Goal: Task Accomplishment & Management: Complete application form

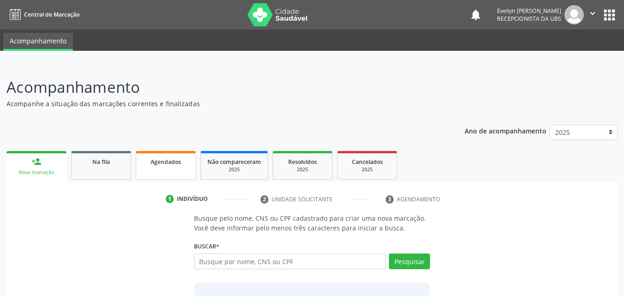
click at [156, 164] on span "Agendados" at bounding box center [166, 162] width 30 height 8
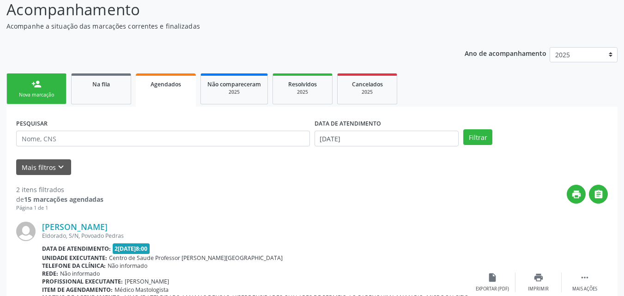
scroll to position [93, 0]
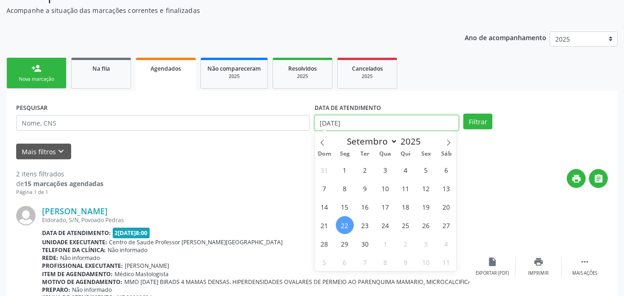
click at [384, 119] on input "2[DATE]" at bounding box center [387, 123] width 145 height 16
click at [326, 142] on span at bounding box center [323, 140] width 16 height 16
select select "6"
click at [364, 167] on span "1" at bounding box center [365, 170] width 18 height 18
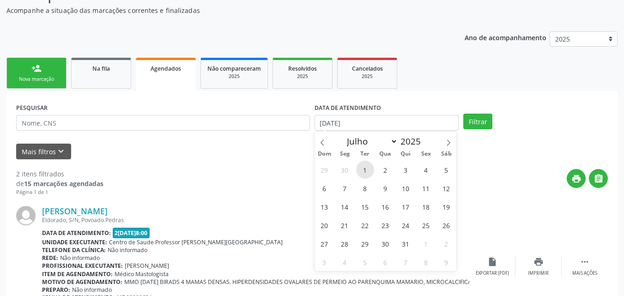
type input "[DATE]"
click at [447, 142] on icon at bounding box center [448, 143] width 6 height 6
select select "9"
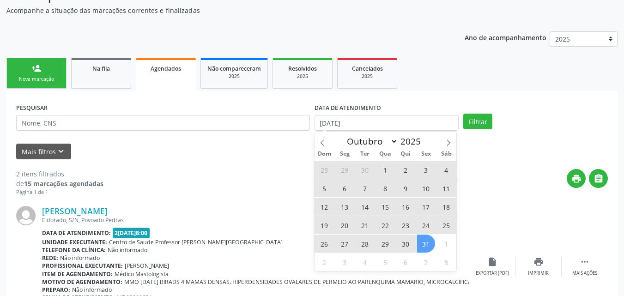
click at [423, 243] on span "31" at bounding box center [426, 244] width 18 height 18
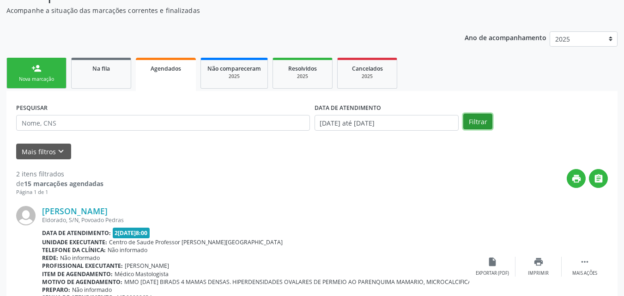
click at [485, 122] on button "Filtrar" at bounding box center [477, 122] width 29 height 16
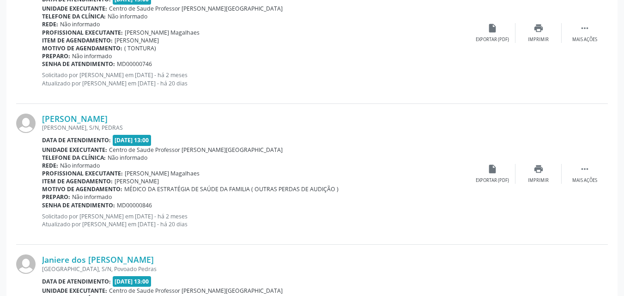
scroll to position [0, 0]
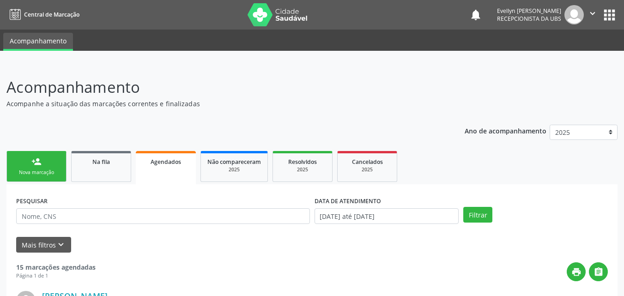
click at [48, 156] on link "person_add Nova marcação" at bounding box center [36, 166] width 60 height 31
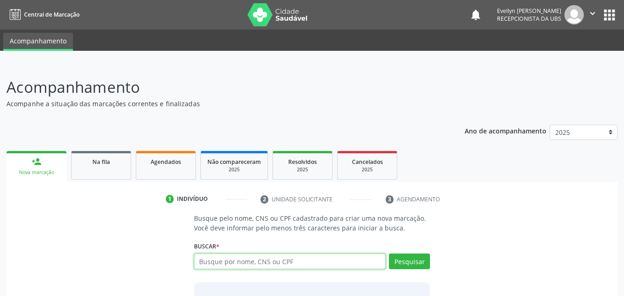
click at [210, 262] on input "text" at bounding box center [290, 262] width 192 height 16
type input "84165804487"
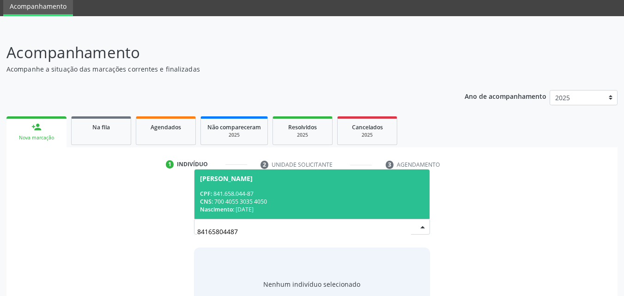
scroll to position [50, 0]
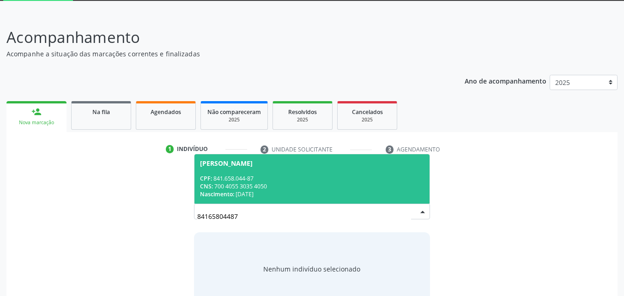
click at [253, 166] on div "[PERSON_NAME]" at bounding box center [226, 163] width 53 height 7
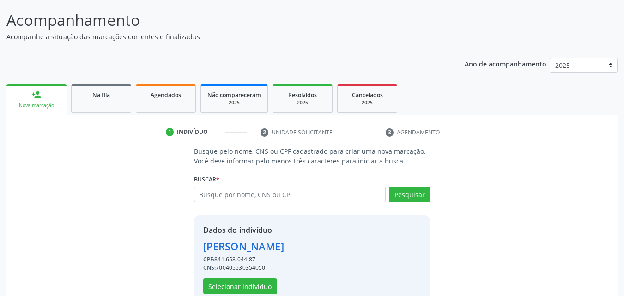
scroll to position [87, 0]
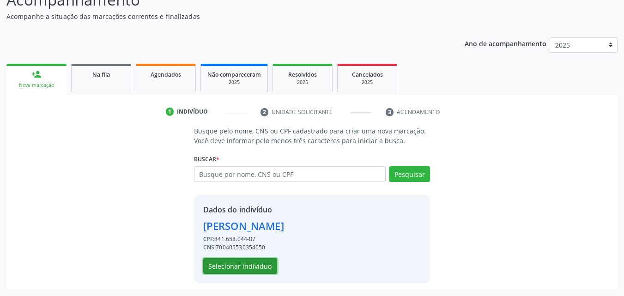
click at [255, 272] on button "Selecionar indivíduo" at bounding box center [240, 266] width 74 height 16
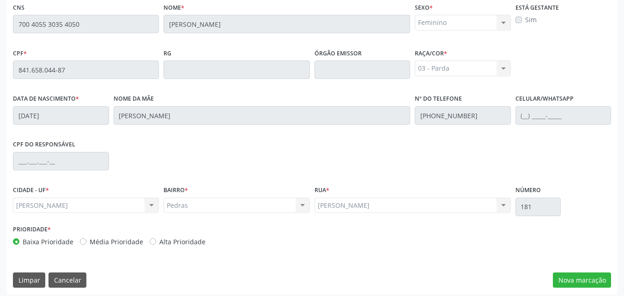
scroll to position [244, 0]
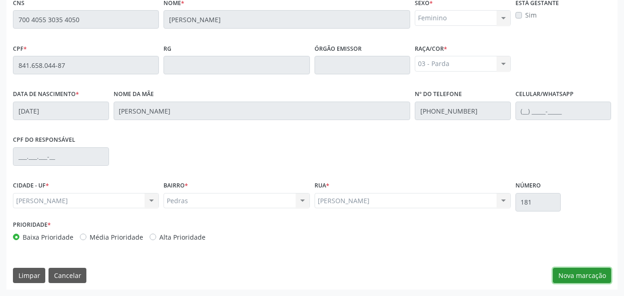
click at [579, 274] on button "Nova marcação" at bounding box center [582, 276] width 58 height 16
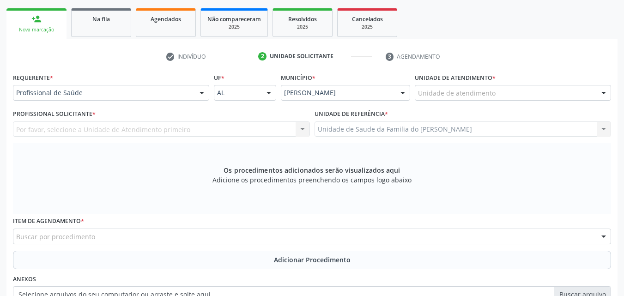
scroll to position [139, 0]
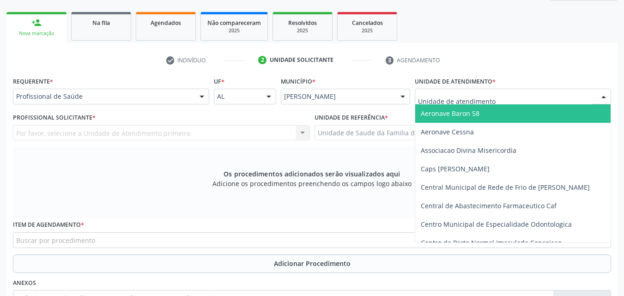
click at [518, 96] on div at bounding box center [513, 97] width 196 height 16
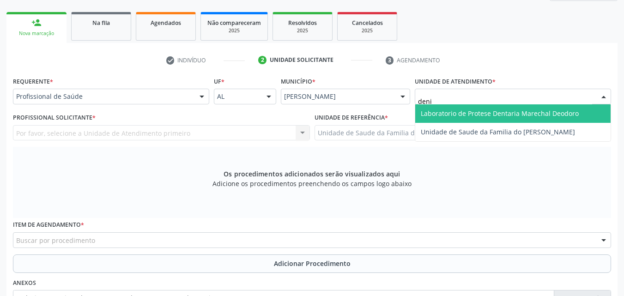
type input "denis"
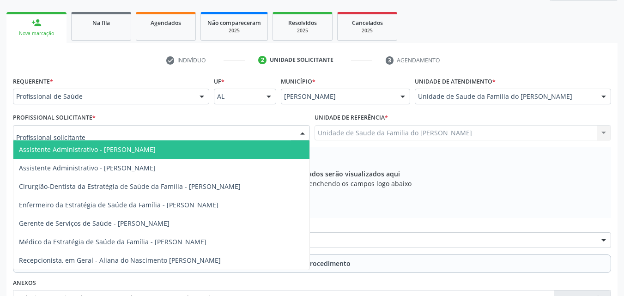
click at [240, 133] on div at bounding box center [161, 133] width 297 height 16
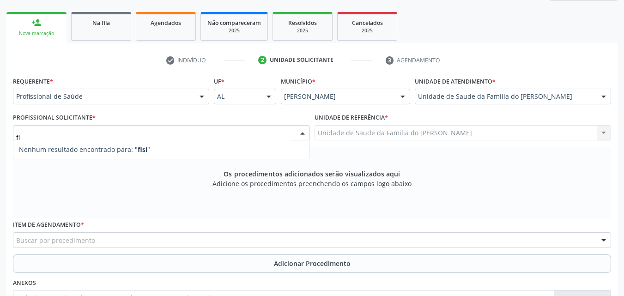
type input "f"
type input "F"
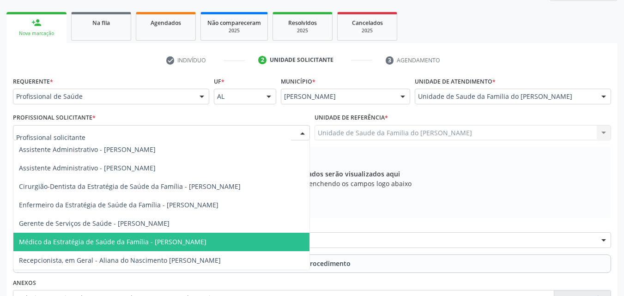
click at [193, 238] on span "Médico da Estratégia de Saúde da Família - [PERSON_NAME]" at bounding box center [113, 241] width 188 height 9
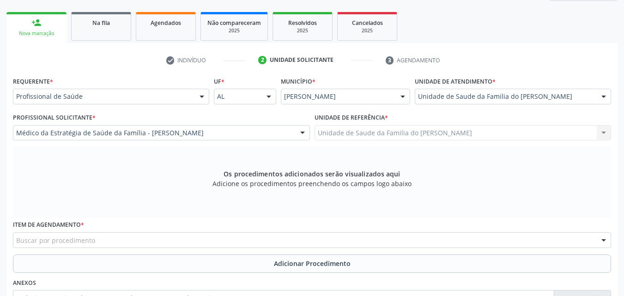
click at [193, 238] on div "Buscar por procedimento" at bounding box center [312, 240] width 598 height 16
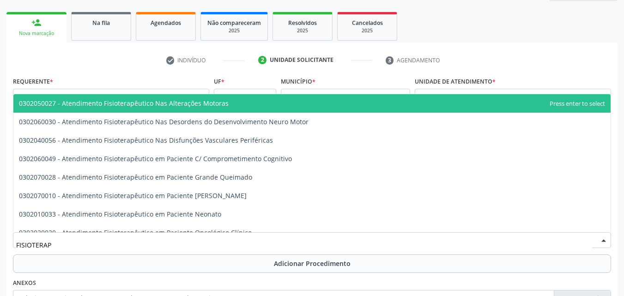
type input "FISIOTERAPE"
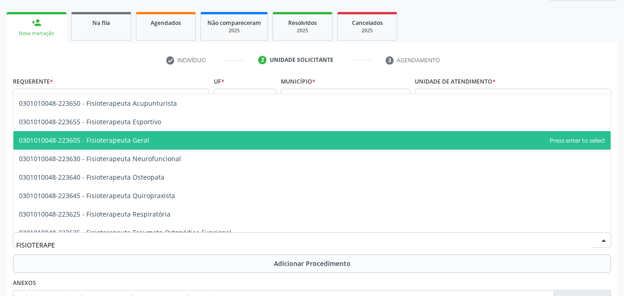
click at [181, 146] on span "0301010048-223605 - Fisioterapeuta Geral" at bounding box center [311, 140] width 597 height 18
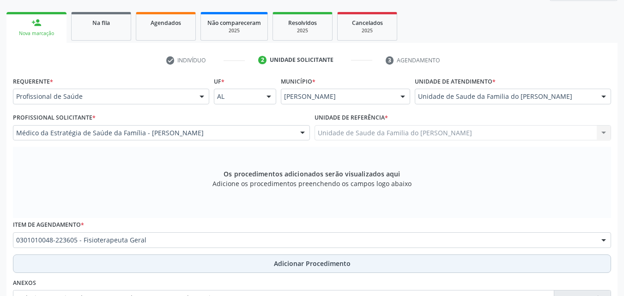
click at [196, 271] on button "Adicionar Procedimento" at bounding box center [312, 264] width 598 height 18
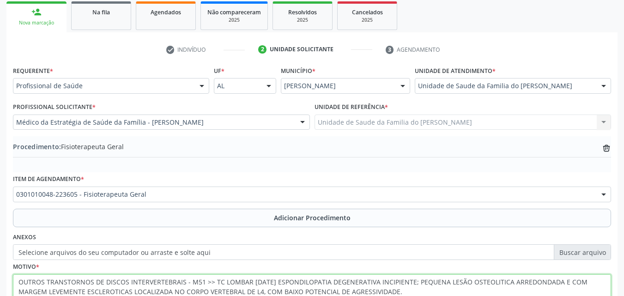
scroll to position [224, 0]
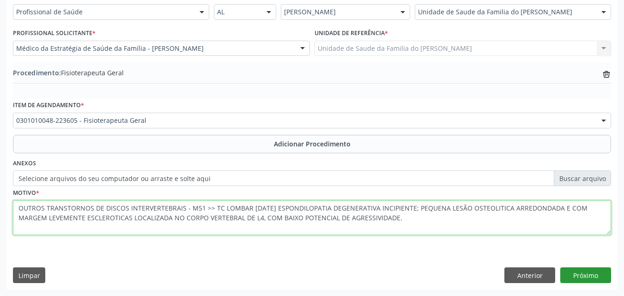
type textarea "OUTROS TRANSTORNOS DE DISCOS INTERVERTEBRAIS - M51 >> TC LOMBAR [DATE] ESPONDIL…"
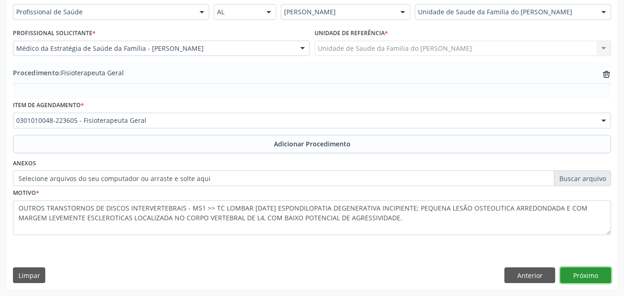
click at [591, 273] on button "Próximo" at bounding box center [585, 275] width 51 height 16
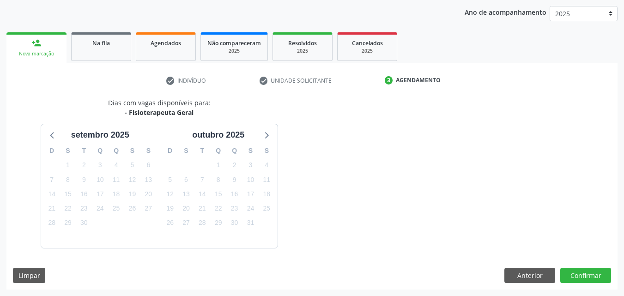
scroll to position [146, 0]
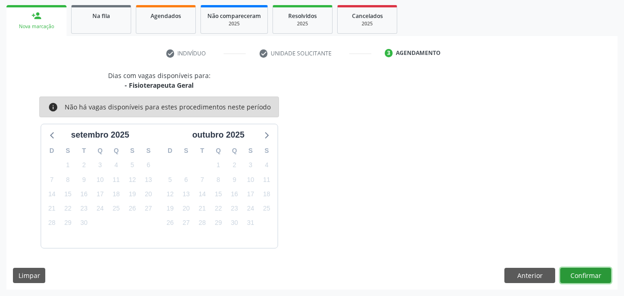
click at [591, 273] on button "Confirmar" at bounding box center [585, 276] width 51 height 16
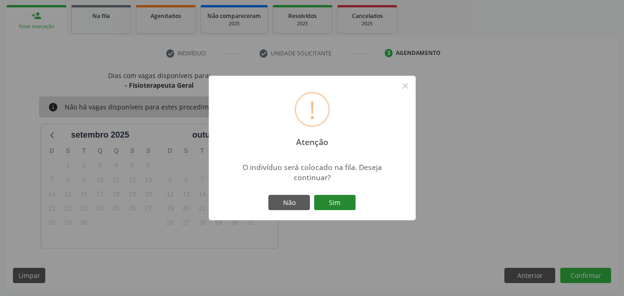
click at [344, 200] on button "Sim" at bounding box center [335, 203] width 42 height 16
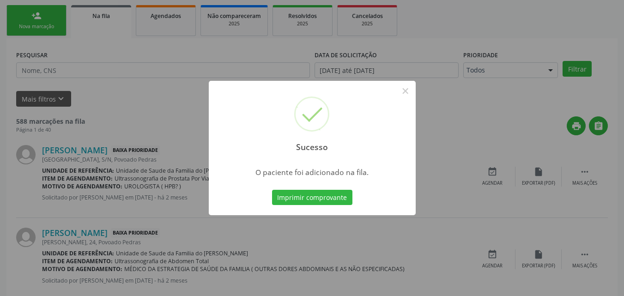
scroll to position [22, 0]
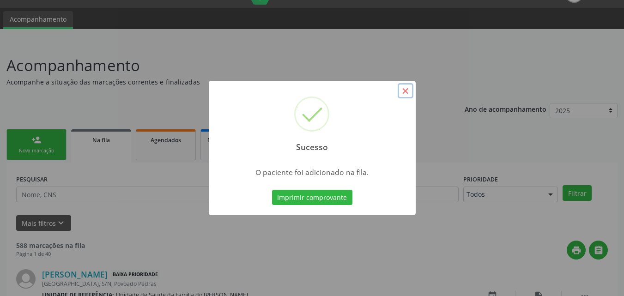
click at [403, 91] on button "×" at bounding box center [406, 91] width 16 height 16
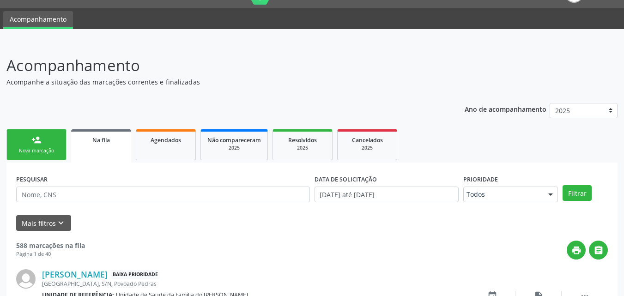
click at [57, 157] on link "person_add Nova marcação" at bounding box center [36, 144] width 60 height 31
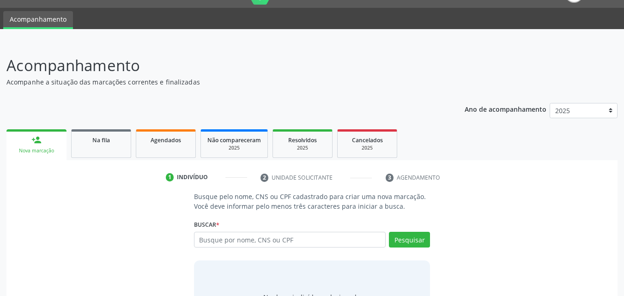
click at [57, 157] on link "person_add Nova marcação" at bounding box center [36, 144] width 60 height 31
click at [223, 237] on input "text" at bounding box center [290, 240] width 192 height 16
type input "84165804487"
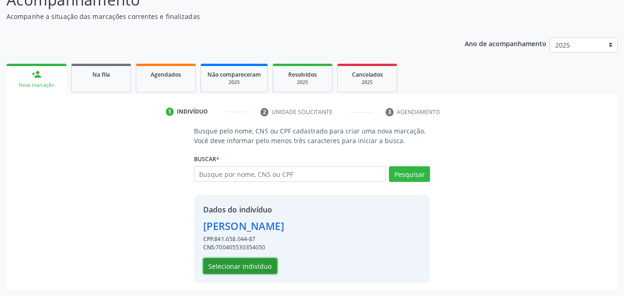
click at [255, 268] on button "Selecionar indivíduo" at bounding box center [240, 266] width 74 height 16
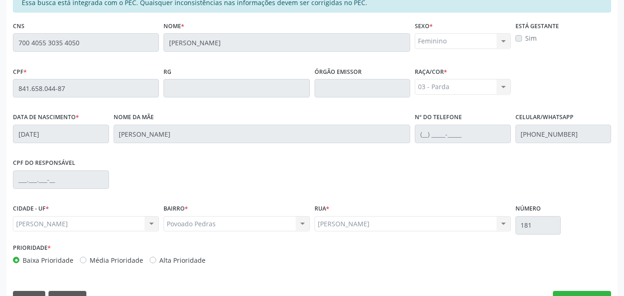
scroll to position [244, 0]
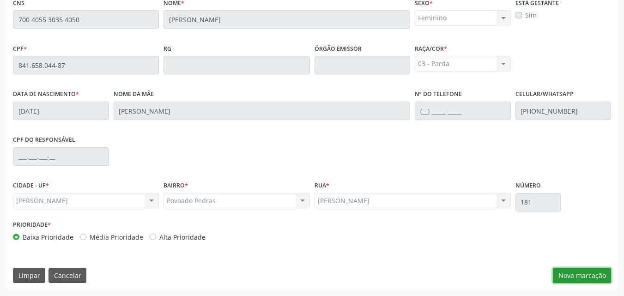
click at [567, 274] on button "Nova marcação" at bounding box center [582, 276] width 58 height 16
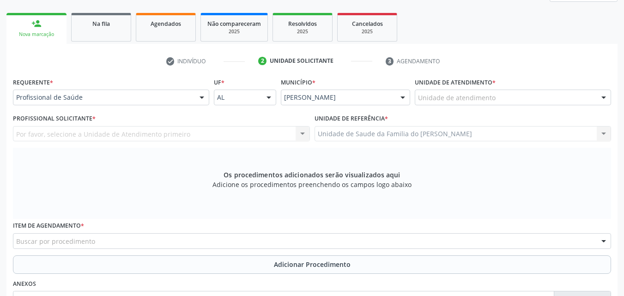
scroll to position [137, 0]
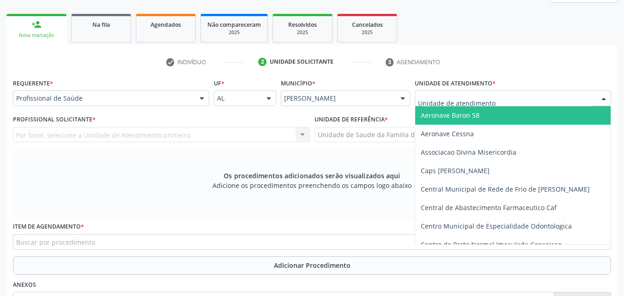
click at [521, 96] on div at bounding box center [513, 99] width 196 height 16
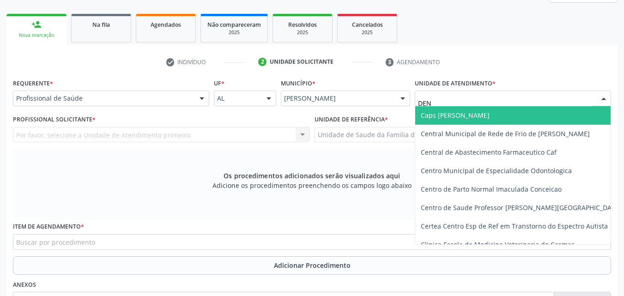
type input "DENI"
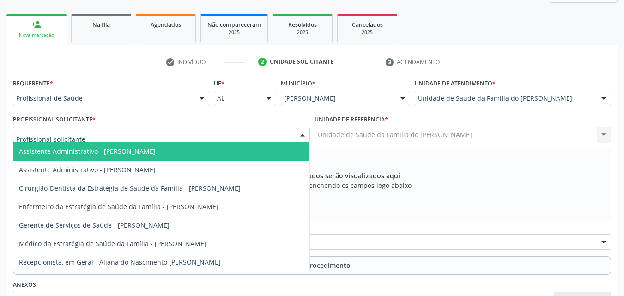
click at [212, 140] on div at bounding box center [161, 135] width 297 height 16
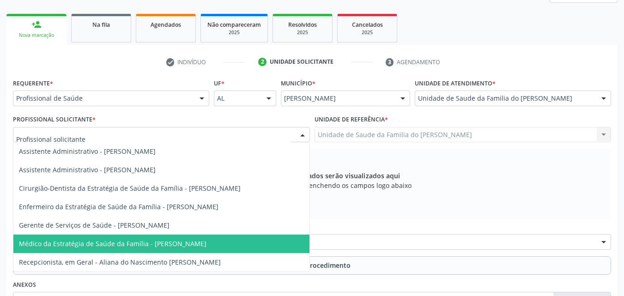
click at [138, 244] on span "Médico da Estratégia de Saúde da Família - [PERSON_NAME]" at bounding box center [113, 243] width 188 height 9
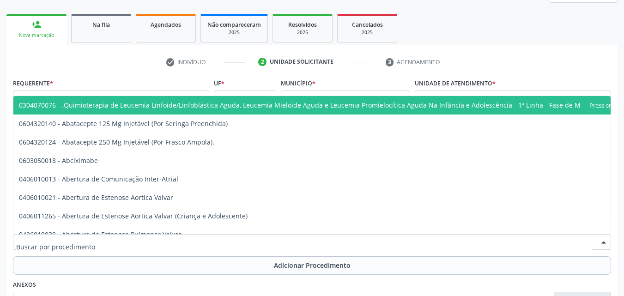
click at [138, 244] on div at bounding box center [312, 242] width 598 height 16
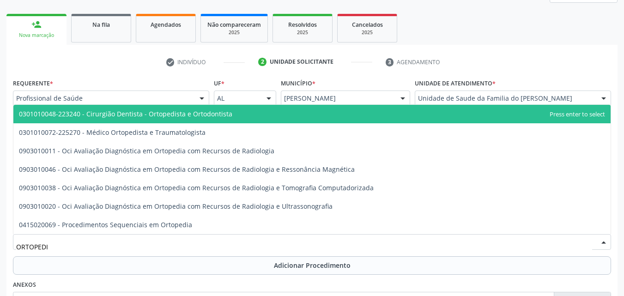
type input "ORTOPEDIS"
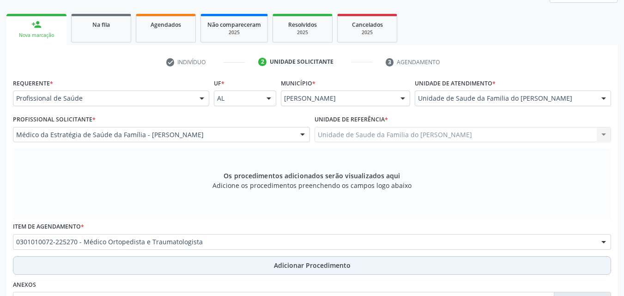
click at [139, 258] on button "Adicionar Procedimento" at bounding box center [312, 265] width 598 height 18
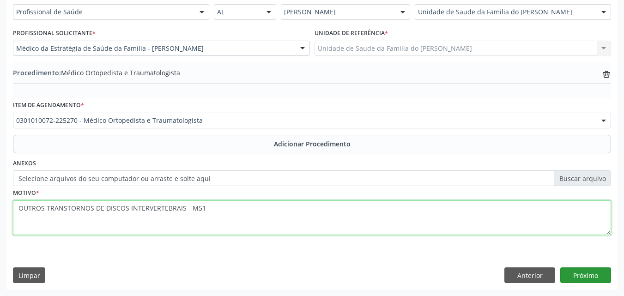
type textarea "OUTROS TRANSTORNOS DE DISCOS INTERVERTEBRAIS - M51"
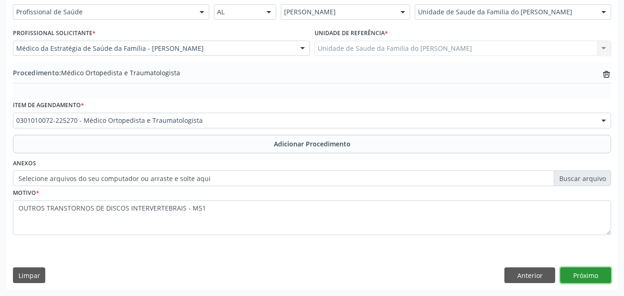
click at [595, 272] on button "Próximo" at bounding box center [585, 275] width 51 height 16
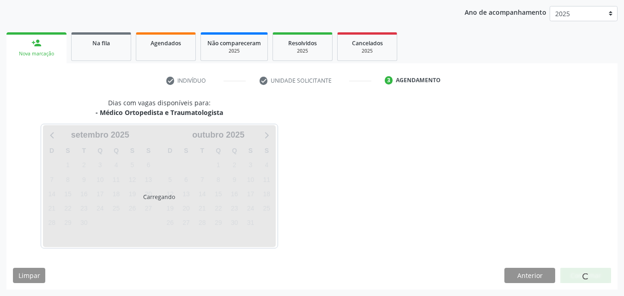
scroll to position [146, 0]
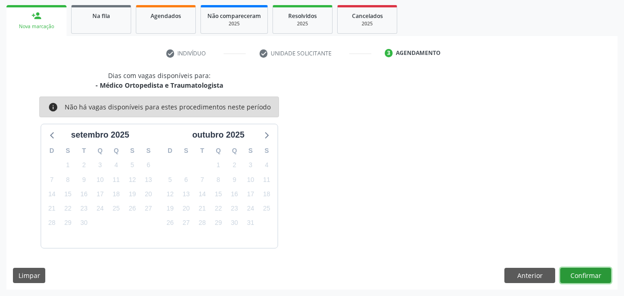
click at [590, 276] on button "Confirmar" at bounding box center [585, 276] width 51 height 16
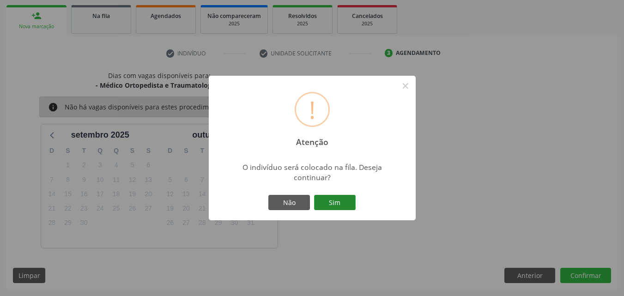
click at [338, 205] on button "Sim" at bounding box center [335, 203] width 42 height 16
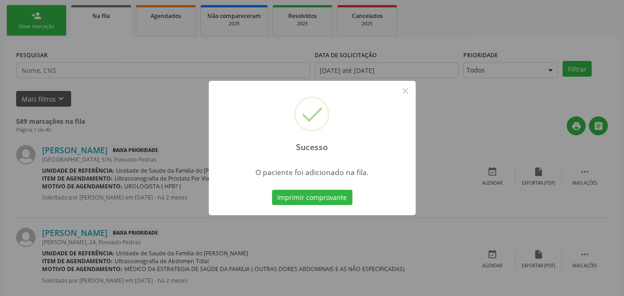
scroll to position [22, 0]
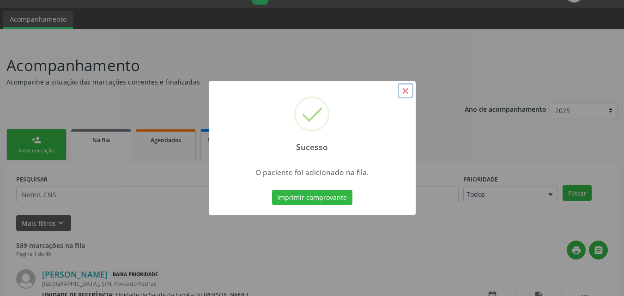
click at [406, 97] on button "×" at bounding box center [406, 91] width 16 height 16
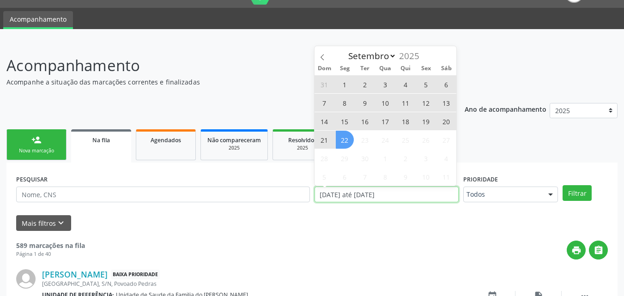
click at [408, 191] on input "[DATE] até [DATE]" at bounding box center [387, 195] width 145 height 16
click at [350, 146] on div "31 1 2 3 4 5 6 7 8 9 10 11 12 13 14 15 16 17 18 19 20 21 22 23 24 25 26 27 28 2…" at bounding box center [386, 130] width 142 height 111
click at [350, 146] on span "22" at bounding box center [345, 140] width 18 height 18
type input "2[DATE]"
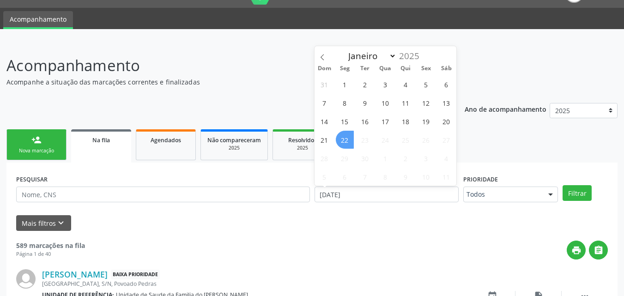
click at [350, 146] on span "22" at bounding box center [345, 140] width 18 height 18
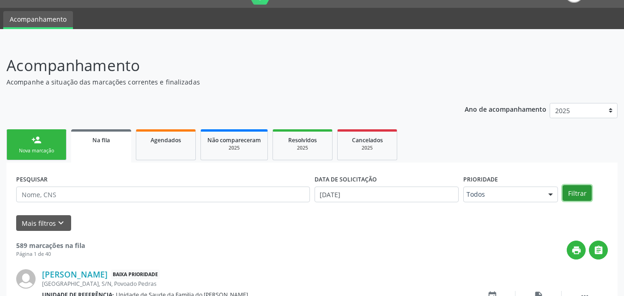
click at [583, 198] on button "Filtrar" at bounding box center [577, 193] width 29 height 16
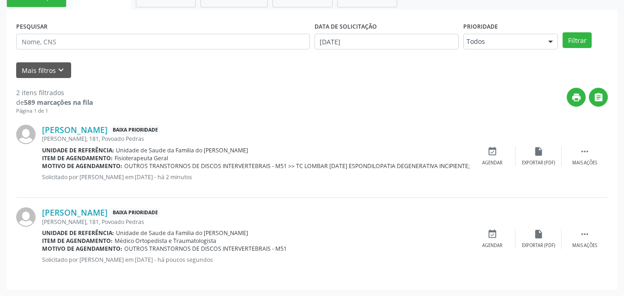
scroll to position [61, 0]
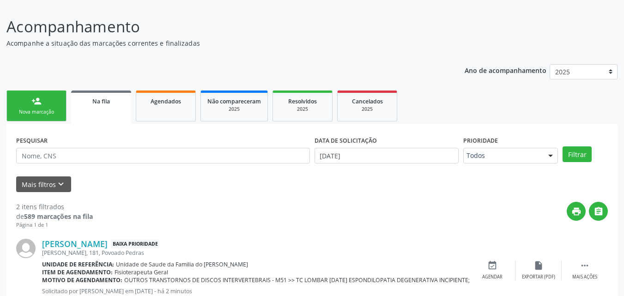
click at [37, 111] on div "Nova marcação" at bounding box center [36, 112] width 46 height 7
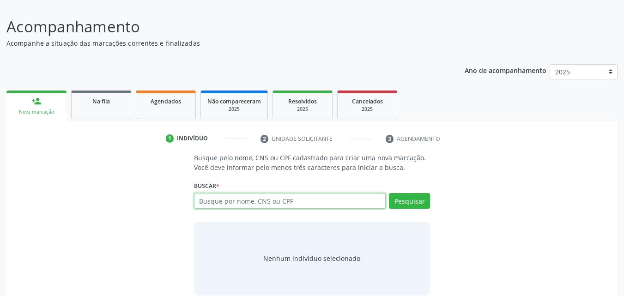
click at [289, 201] on input "text" at bounding box center [290, 201] width 192 height 16
type input "08575802488"
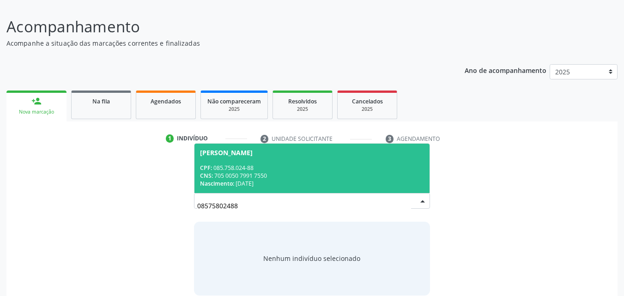
click at [309, 168] on div "CPF: 085.758.024-88" at bounding box center [312, 168] width 225 height 8
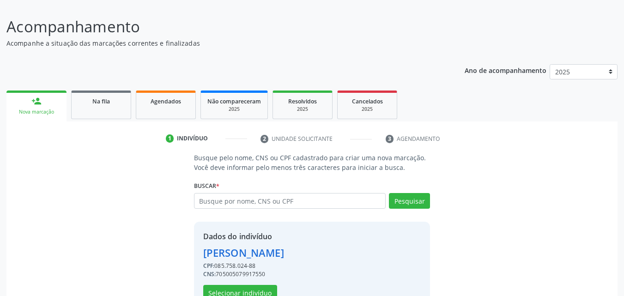
scroll to position [87, 0]
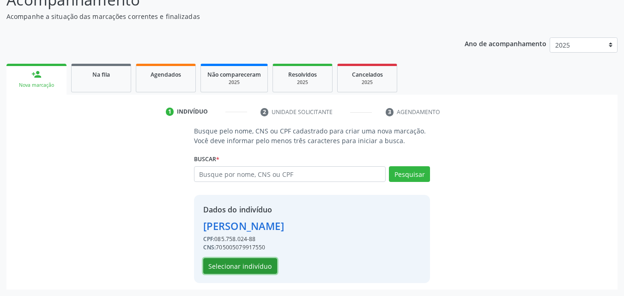
click at [262, 268] on button "Selecionar indivíduo" at bounding box center [240, 266] width 74 height 16
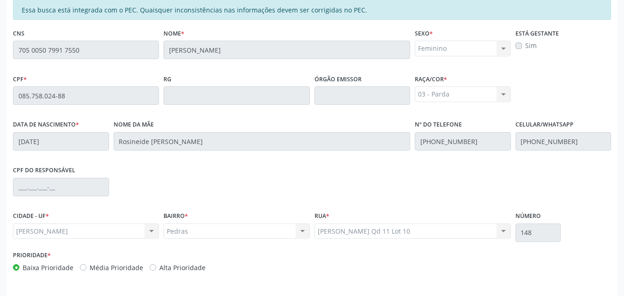
scroll to position [244, 0]
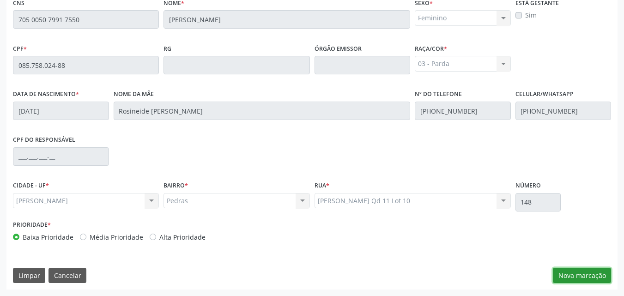
click at [585, 279] on button "Nova marcação" at bounding box center [582, 276] width 58 height 16
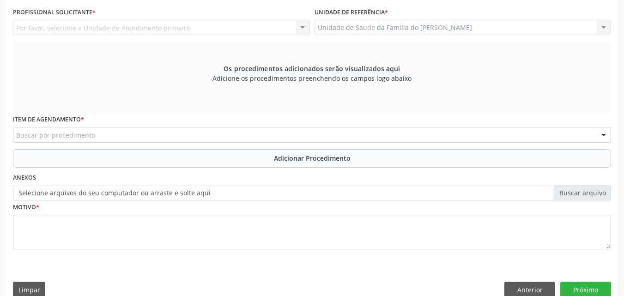
scroll to position [0, 0]
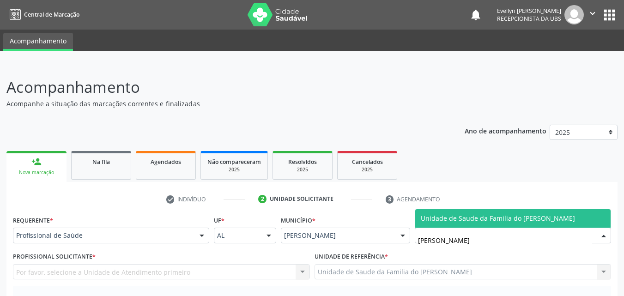
type input "DENISO"
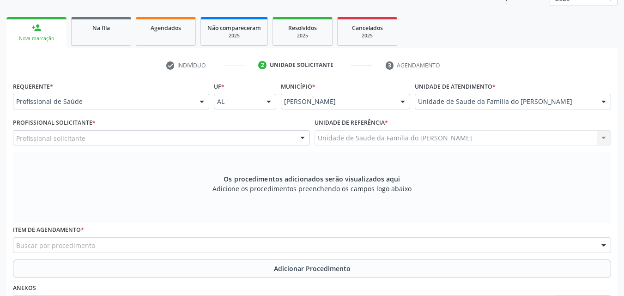
scroll to position [159, 0]
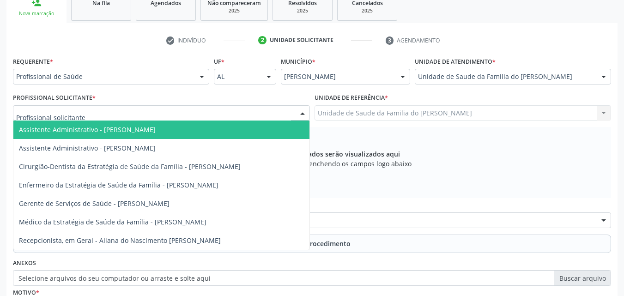
click at [144, 117] on div at bounding box center [161, 113] width 297 height 16
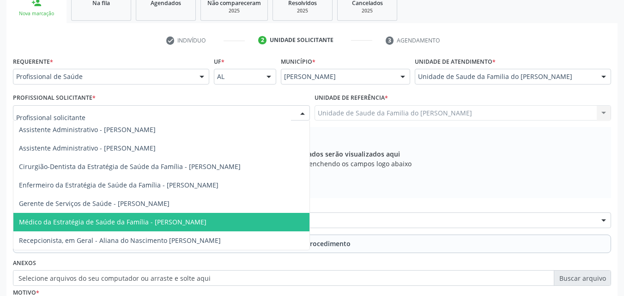
click at [152, 222] on span "Médico da Estratégia de Saúde da Família - [PERSON_NAME]" at bounding box center [113, 222] width 188 height 9
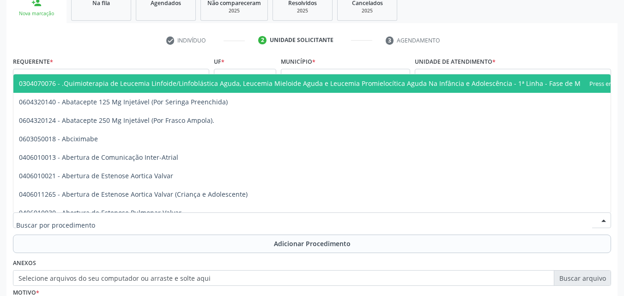
click at [152, 222] on div at bounding box center [312, 220] width 598 height 16
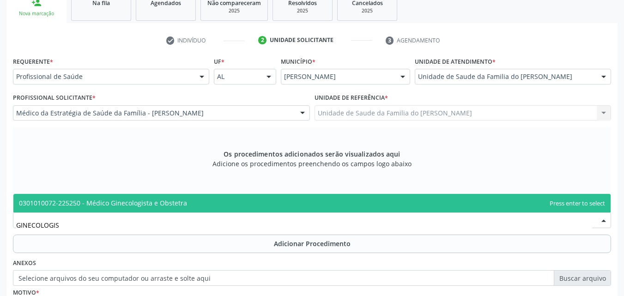
type input "GINECOLOGIST"
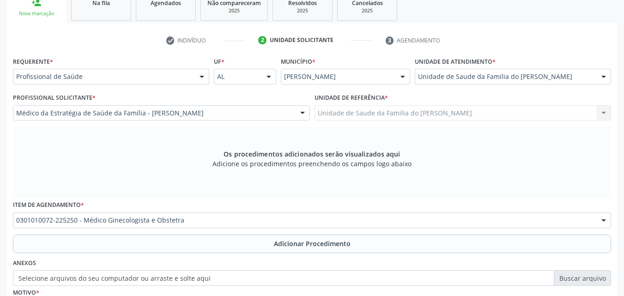
click at [156, 233] on div "Item de agendamento * 0301010072-225250 - Médico Ginecologista e Obstetra 03040…" at bounding box center [312, 216] width 603 height 36
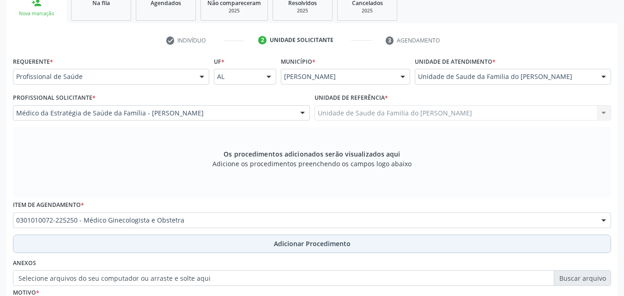
click at [158, 236] on button "Adicionar Procedimento" at bounding box center [312, 244] width 598 height 18
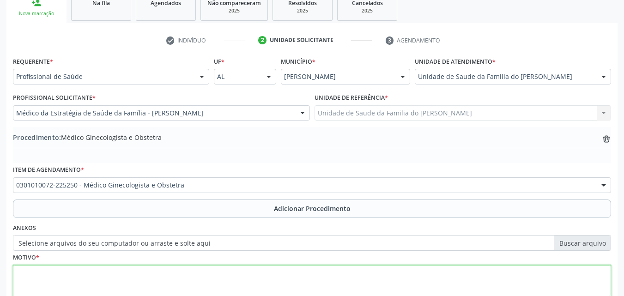
click at [164, 271] on textarea at bounding box center [312, 282] width 598 height 35
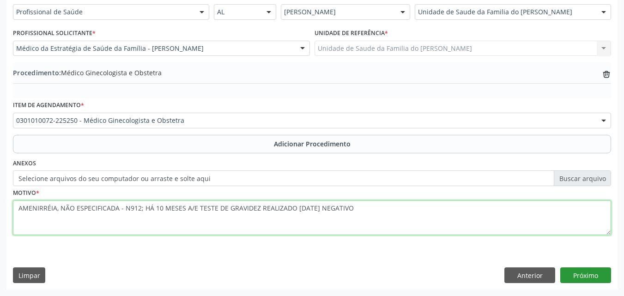
type textarea "AMENIRRÉIA, NÃO ESPECIFICADA - N912; HÁ 10 MESES A/E TESTE DE GRAVIDEZ REALIZAD…"
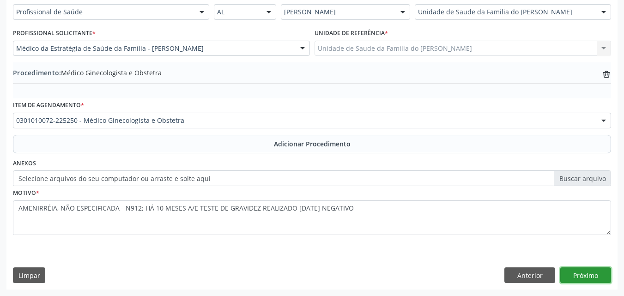
click at [589, 273] on button "Próximo" at bounding box center [585, 275] width 51 height 16
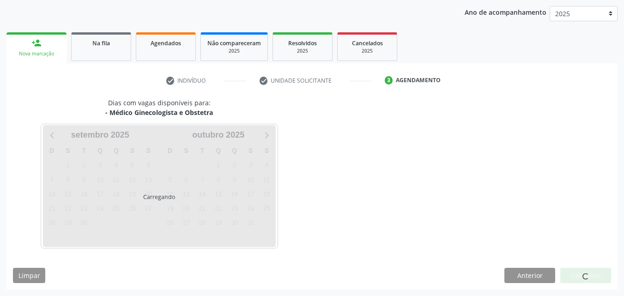
scroll to position [146, 0]
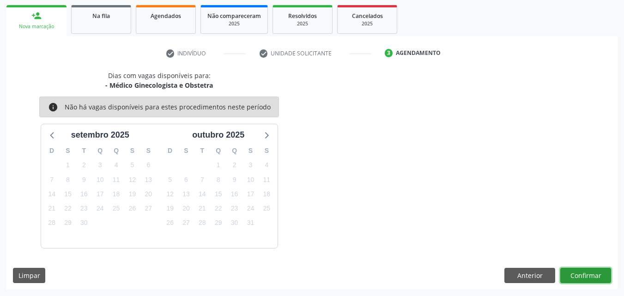
click at [589, 273] on button "Confirmar" at bounding box center [585, 276] width 51 height 16
drag, startPoint x: 587, startPoint y: 267, endPoint x: 587, endPoint y: 274, distance: 7.9
click at [587, 274] on div "Dias com vagas disponíveis para: - Médico Ginecologista e Obstetra info Não há …" at bounding box center [311, 180] width 611 height 219
click at [587, 274] on button "Confirmar" at bounding box center [585, 276] width 51 height 16
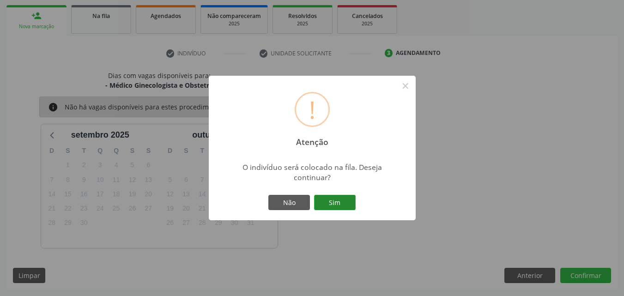
click at [335, 200] on button "Sim" at bounding box center [335, 203] width 42 height 16
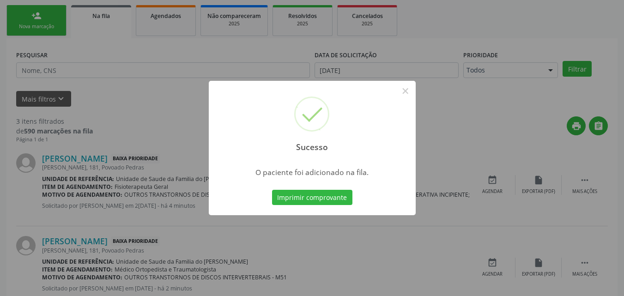
scroll to position [22, 0]
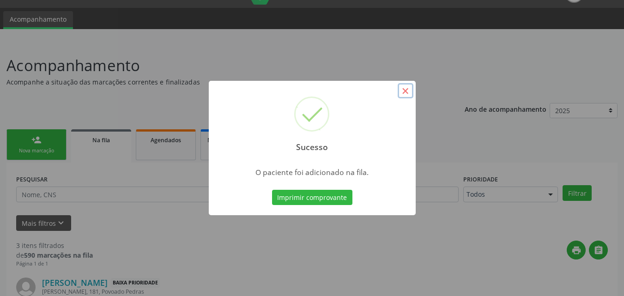
click at [409, 92] on button "×" at bounding box center [406, 91] width 16 height 16
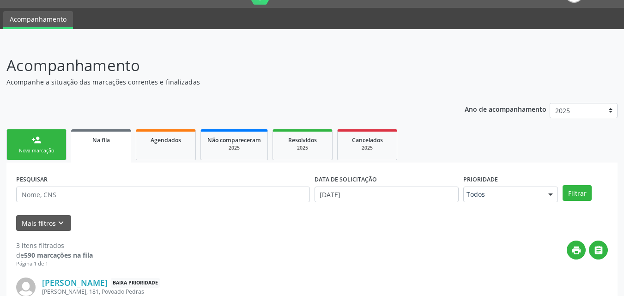
click at [62, 156] on link "person_add Nova marcação" at bounding box center [36, 144] width 60 height 31
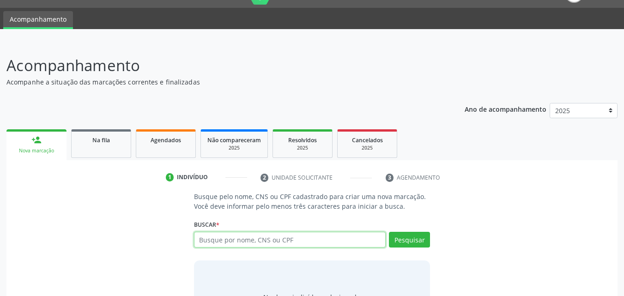
click at [330, 233] on input "text" at bounding box center [290, 240] width 192 height 16
type input "707809647616419"
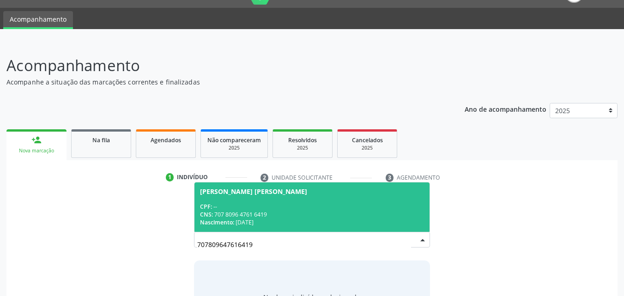
click at [352, 185] on span "Maria Regia Sabino Moreira de Almirante CPF: -- CNS: 707 8096 4761 6419 Nascime…" at bounding box center [312, 206] width 236 height 49
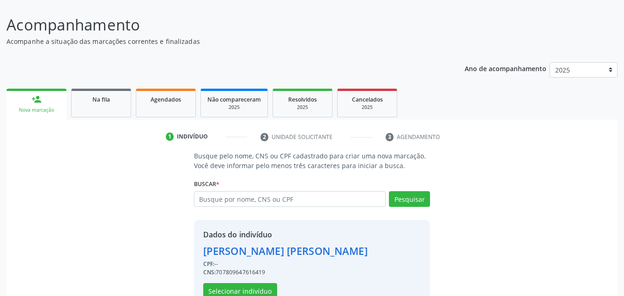
scroll to position [87, 0]
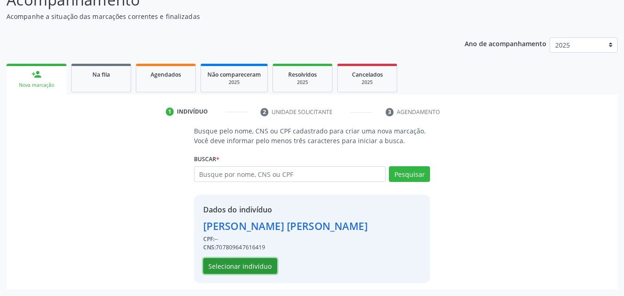
click at [250, 263] on button "Selecionar indivíduo" at bounding box center [240, 266] width 74 height 16
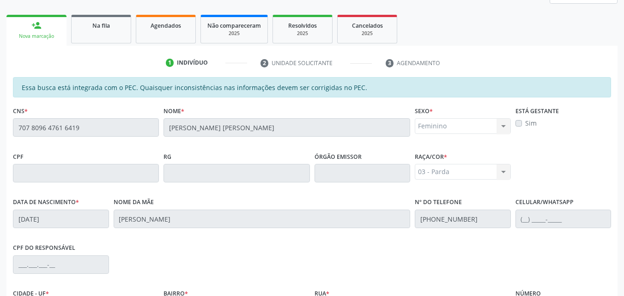
scroll to position [76, 0]
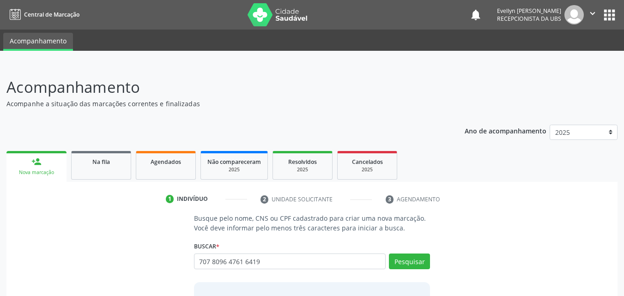
type input "707 8096 4761 6419"
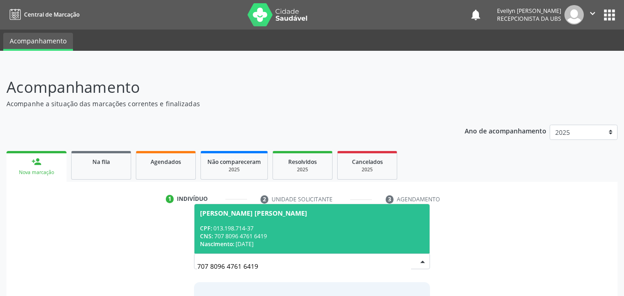
click at [325, 242] on div "Nascimento: [DATE]" at bounding box center [312, 244] width 225 height 8
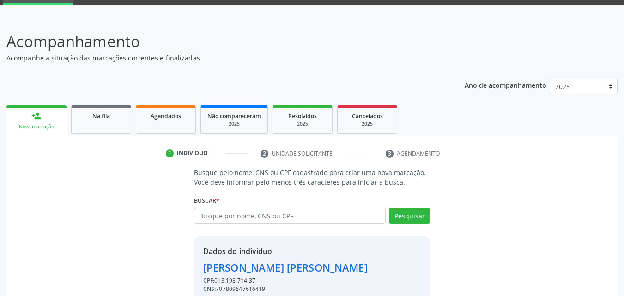
scroll to position [87, 0]
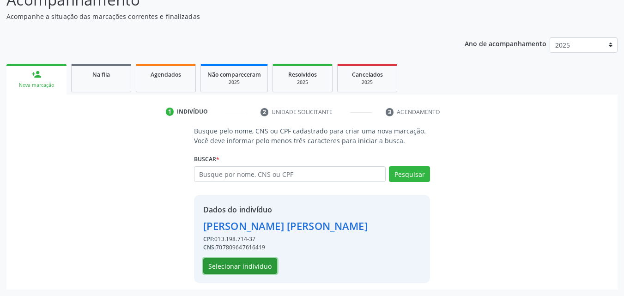
click at [261, 262] on button "Selecionar indivíduo" at bounding box center [240, 266] width 74 height 16
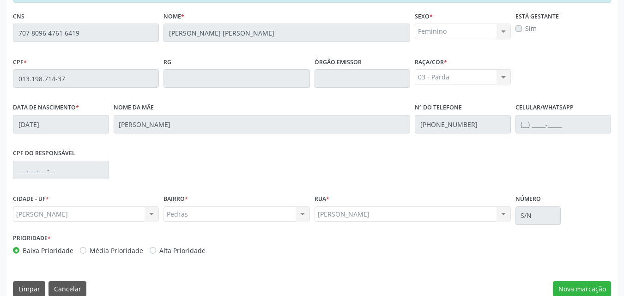
scroll to position [244, 0]
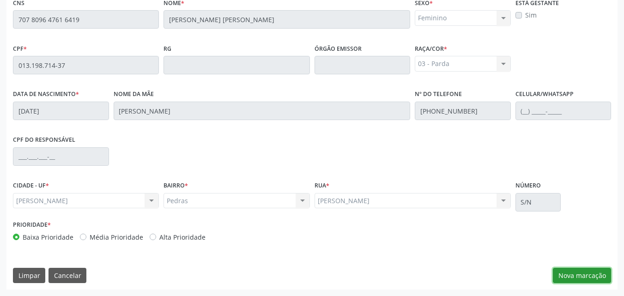
click at [572, 279] on button "Nova marcação" at bounding box center [582, 276] width 58 height 16
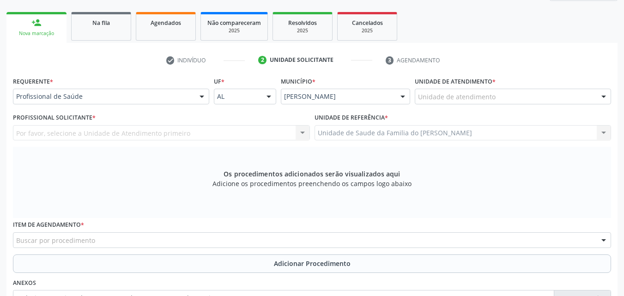
scroll to position [136, 0]
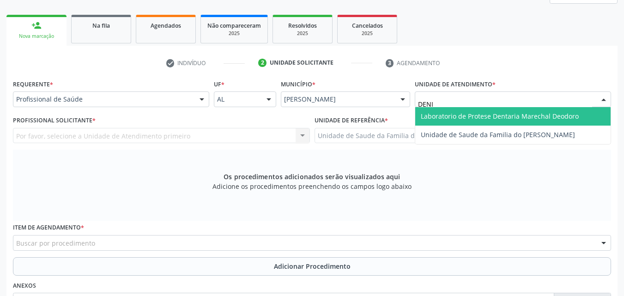
type input "[PERSON_NAME]"
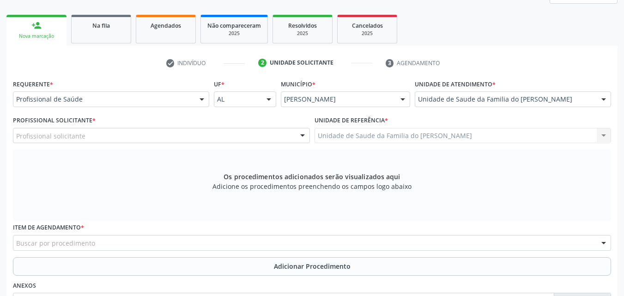
click at [261, 127] on div "Profissional Solicitante * Profissional solicitante Assistente Administrativo -…" at bounding box center [161, 129] width 297 height 30
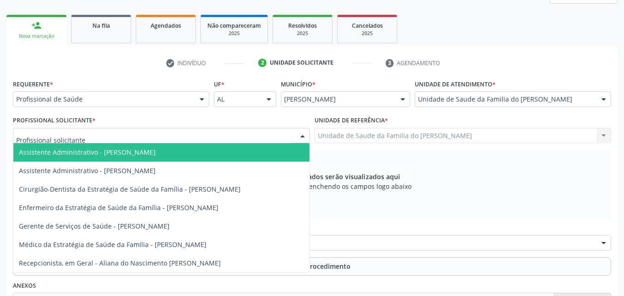
click at [261, 134] on div at bounding box center [161, 136] width 297 height 16
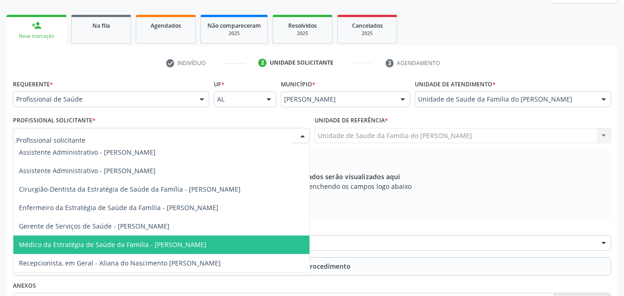
click at [231, 244] on span "Médico da Estratégia de Saúde da Família - [PERSON_NAME]" at bounding box center [161, 245] width 296 height 18
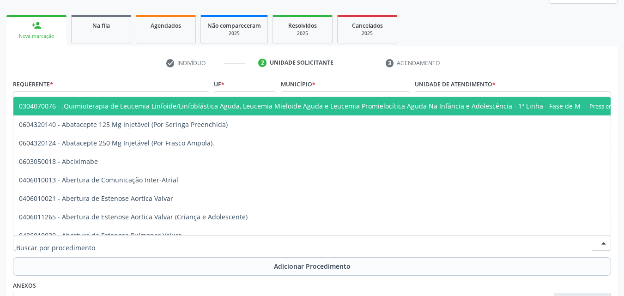
click at [231, 244] on div at bounding box center [312, 243] width 598 height 16
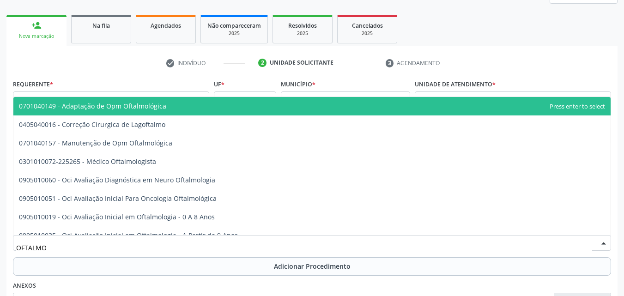
type input "OFTALMOL"
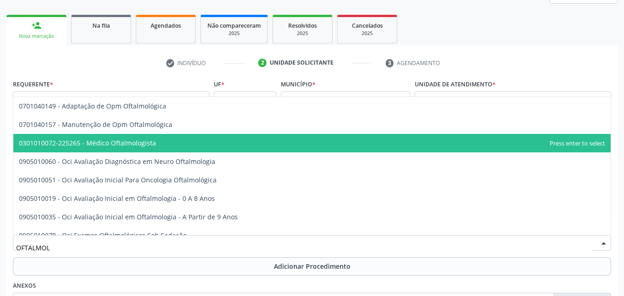
click at [187, 143] on span "0301010072-225265 - Médico Oftalmologista" at bounding box center [311, 143] width 597 height 18
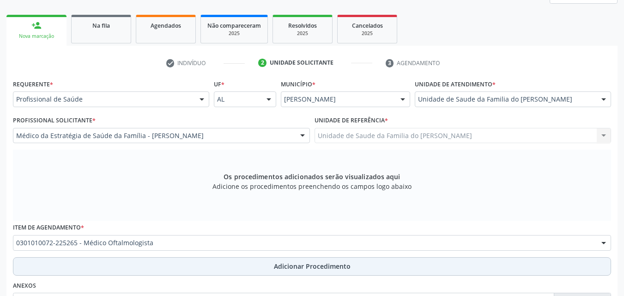
click at [183, 265] on button "Adicionar Procedimento" at bounding box center [312, 266] width 598 height 18
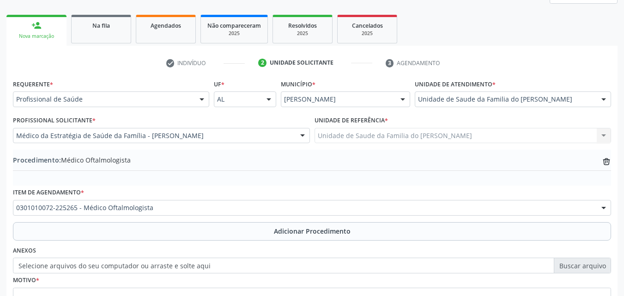
scroll to position [224, 0]
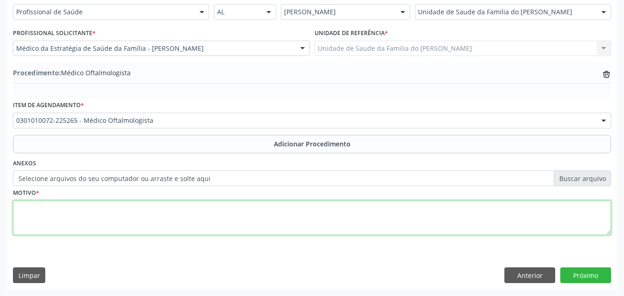
click at [470, 227] on textarea at bounding box center [312, 217] width 598 height 35
type textarea "OUTROS TRANSTORNOS DA REFRAÇÃO"
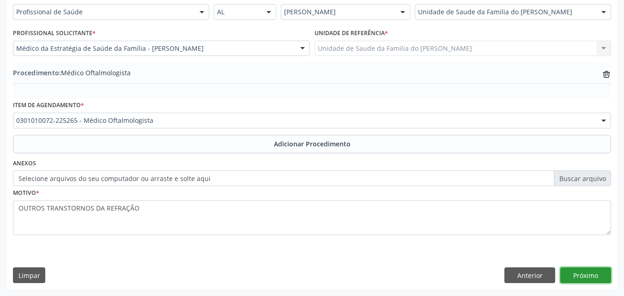
click at [597, 280] on button "Próximo" at bounding box center [585, 275] width 51 height 16
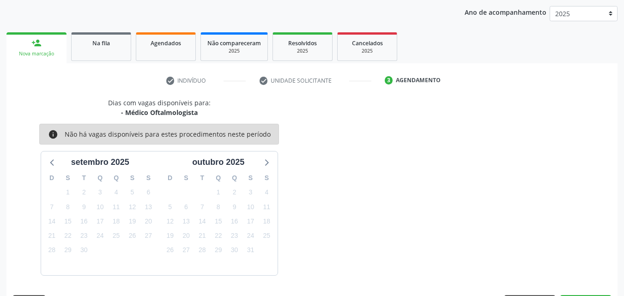
scroll to position [146, 0]
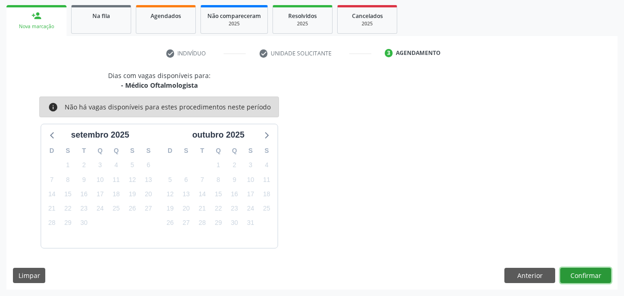
click at [577, 273] on button "Confirmar" at bounding box center [585, 276] width 51 height 16
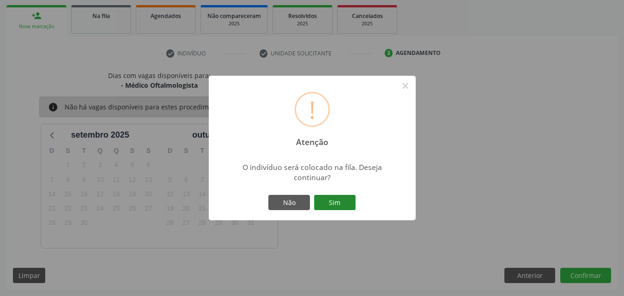
click at [324, 198] on button "Sim" at bounding box center [335, 203] width 42 height 16
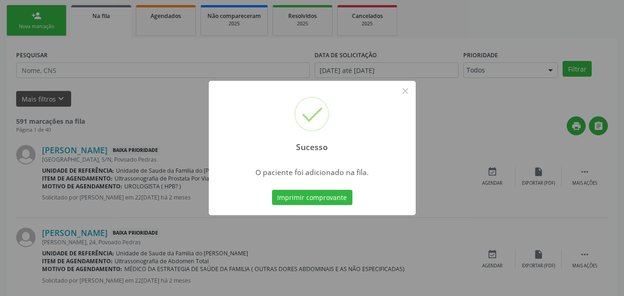
scroll to position [22, 0]
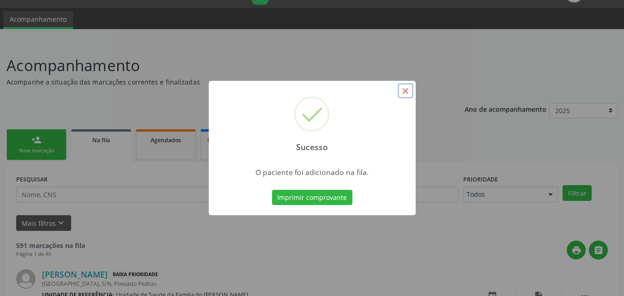
click at [406, 87] on button "×" at bounding box center [406, 91] width 16 height 16
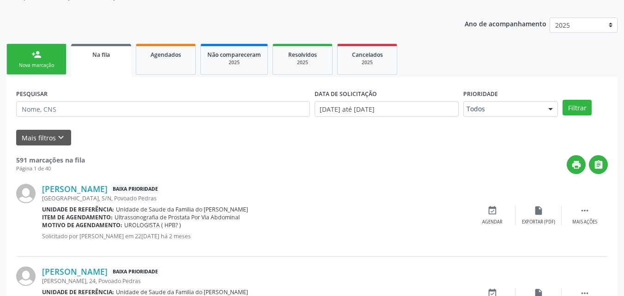
scroll to position [0, 0]
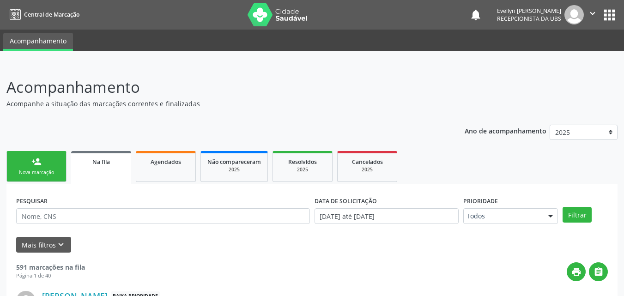
click at [39, 161] on div "person_add" at bounding box center [36, 162] width 10 height 10
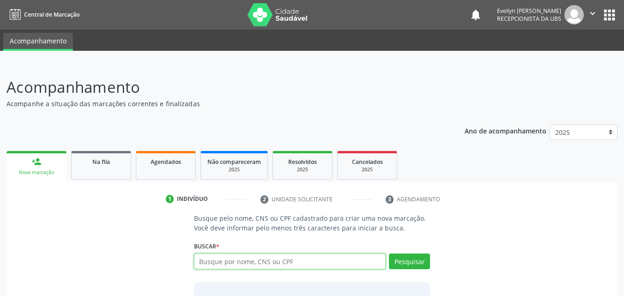
click at [197, 259] on input "text" at bounding box center [290, 262] width 192 height 16
type input "704801030906149"
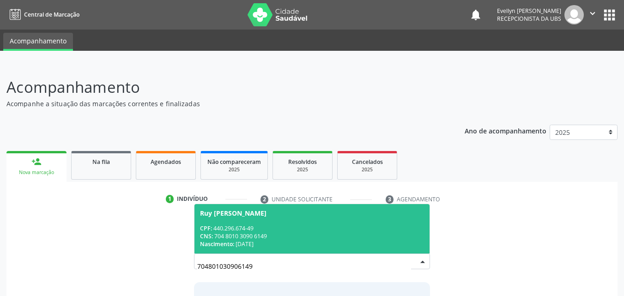
click at [359, 236] on div "CNS: 704 8010 3090 6149" at bounding box center [312, 236] width 225 height 8
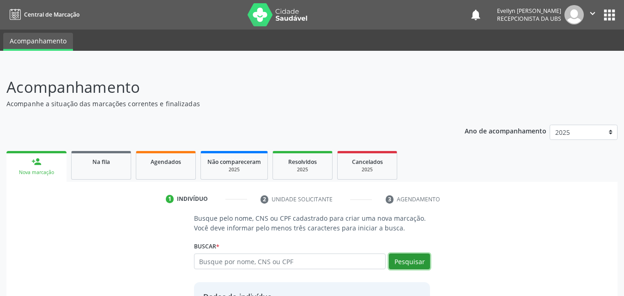
click at [412, 260] on button "Pesquisar" at bounding box center [409, 262] width 41 height 16
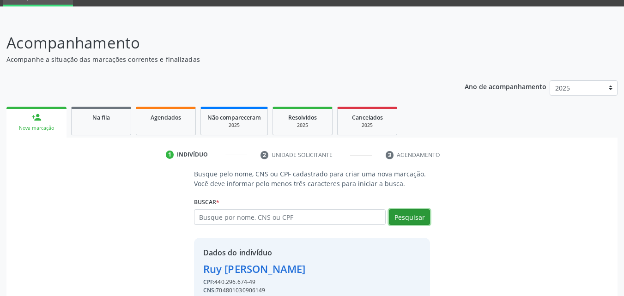
scroll to position [87, 0]
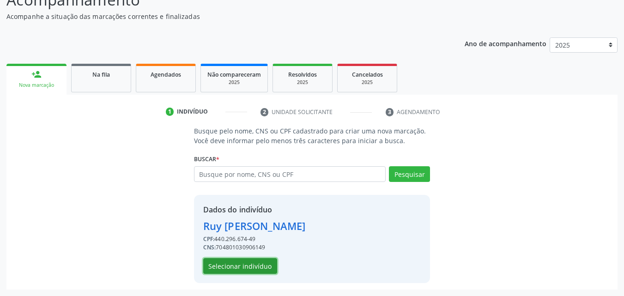
click at [274, 267] on button "Selecionar indivíduo" at bounding box center [240, 266] width 74 height 16
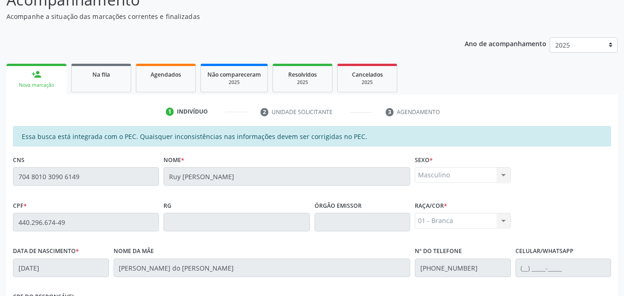
scroll to position [244, 0]
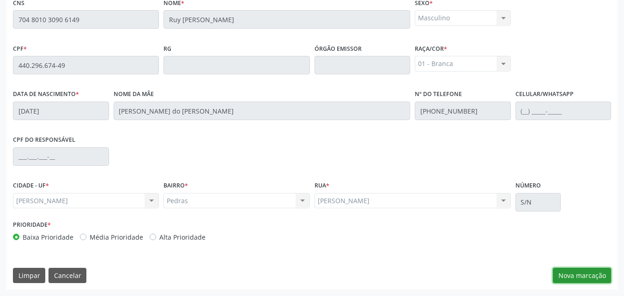
click at [579, 270] on button "Nova marcação" at bounding box center [582, 276] width 58 height 16
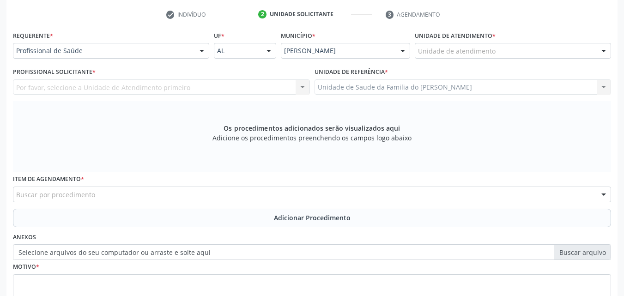
scroll to position [183, 0]
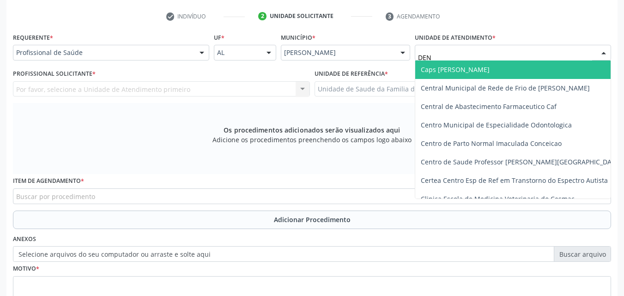
type input "DENI"
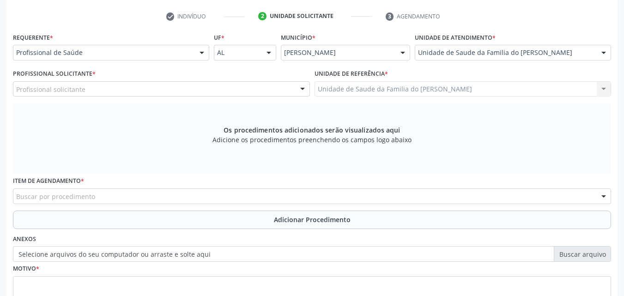
click at [232, 103] on div "Profissional Solicitante * Profissional solicitante Assistente Administrativo -…" at bounding box center [162, 85] width 302 height 36
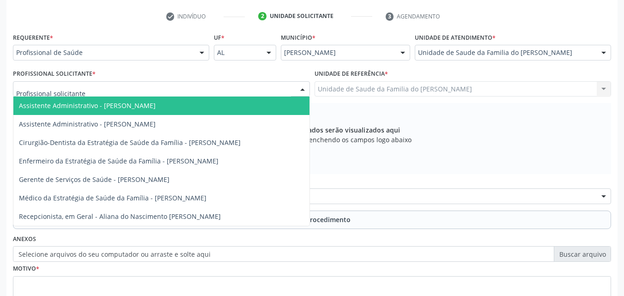
click at [232, 95] on div at bounding box center [161, 89] width 297 height 16
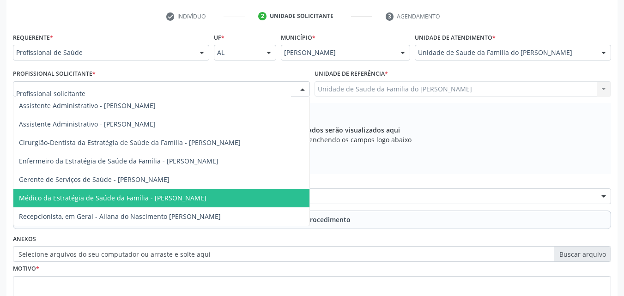
click at [193, 194] on span "Médico da Estratégia de Saúde da Família - [PERSON_NAME]" at bounding box center [113, 198] width 188 height 9
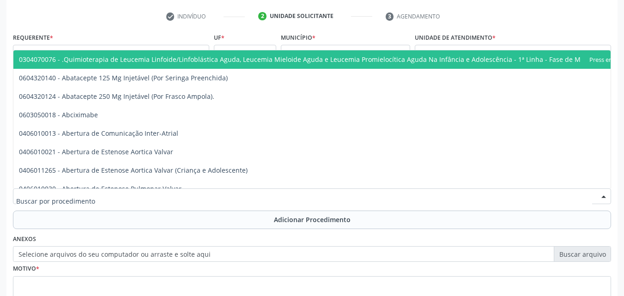
click at [193, 194] on div at bounding box center [312, 196] width 598 height 16
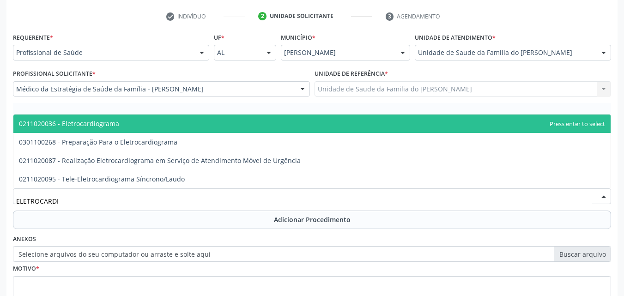
type input "ELETROCARDIO"
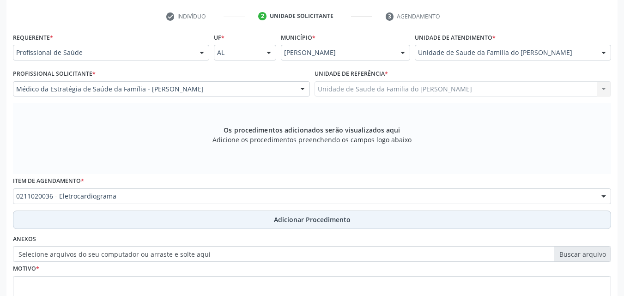
click at [203, 215] on button "Adicionar Procedimento" at bounding box center [312, 220] width 598 height 18
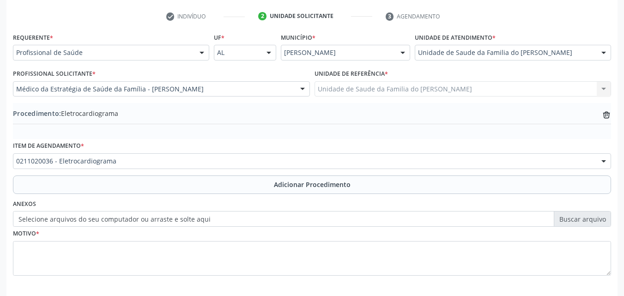
click at [202, 234] on div "Motivo *" at bounding box center [312, 251] width 598 height 49
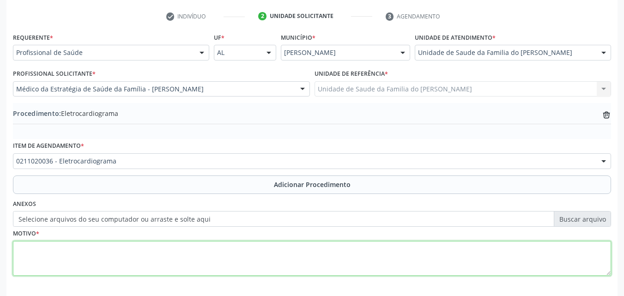
click at [204, 243] on textarea at bounding box center [312, 258] width 598 height 35
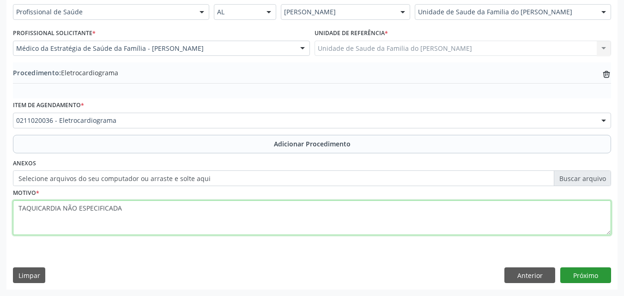
type textarea "TAQUICARDIA NÃO ESPECIFICADA"
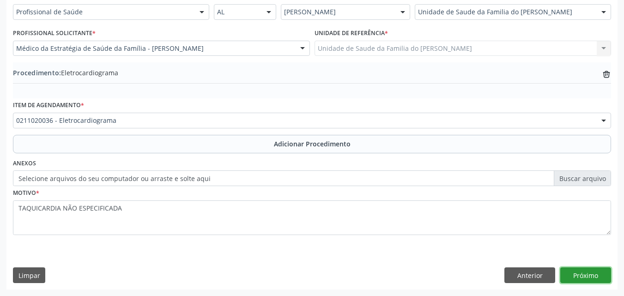
click at [586, 271] on button "Próximo" at bounding box center [585, 275] width 51 height 16
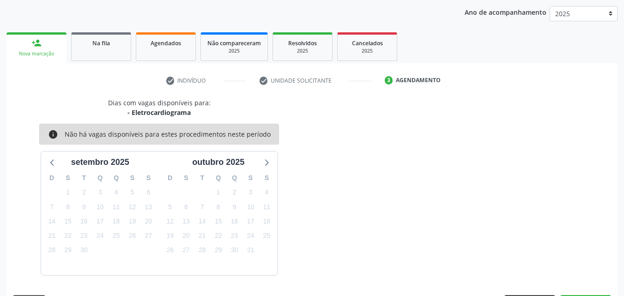
scroll to position [146, 0]
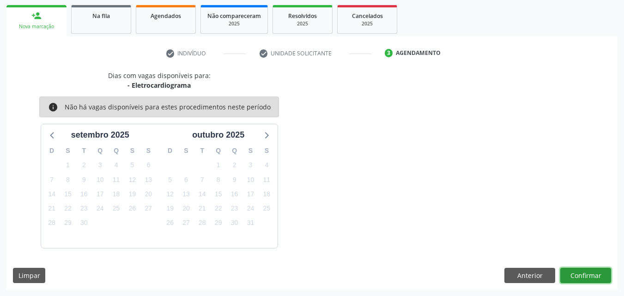
click at [567, 279] on button "Confirmar" at bounding box center [585, 276] width 51 height 16
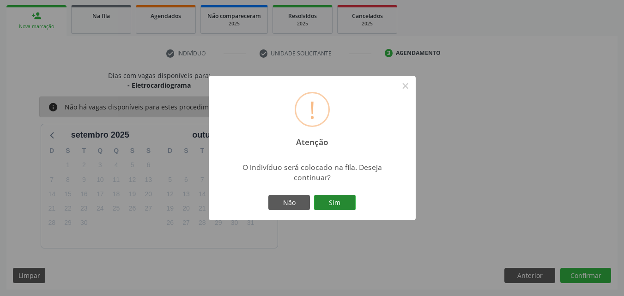
click at [343, 206] on button "Sim" at bounding box center [335, 203] width 42 height 16
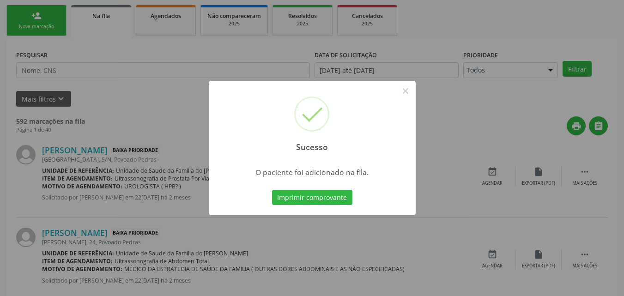
scroll to position [22, 0]
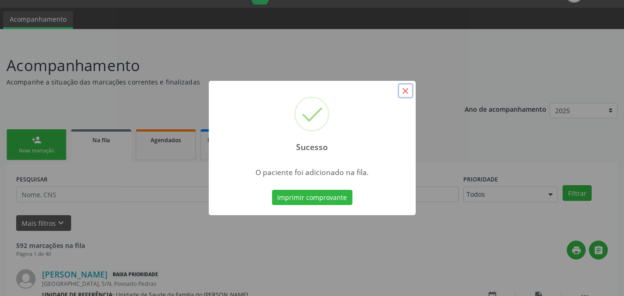
click at [405, 94] on button "×" at bounding box center [406, 91] width 16 height 16
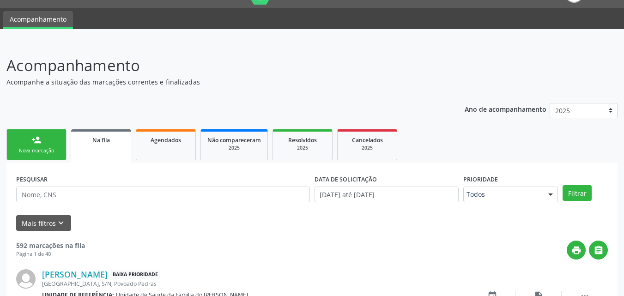
click at [54, 138] on link "person_add Nova marcação" at bounding box center [36, 144] width 60 height 31
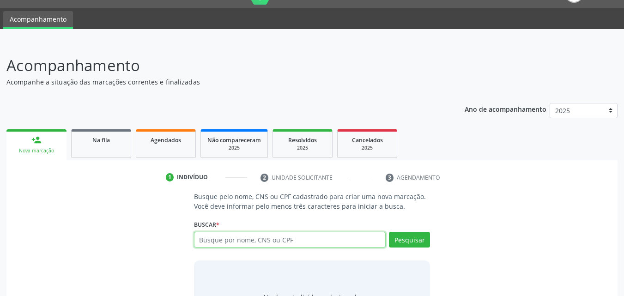
click at [286, 244] on input "text" at bounding box center [290, 240] width 192 height 16
type input "704507308325418"
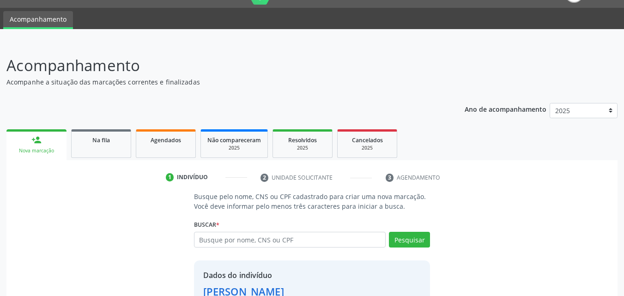
scroll to position [87, 0]
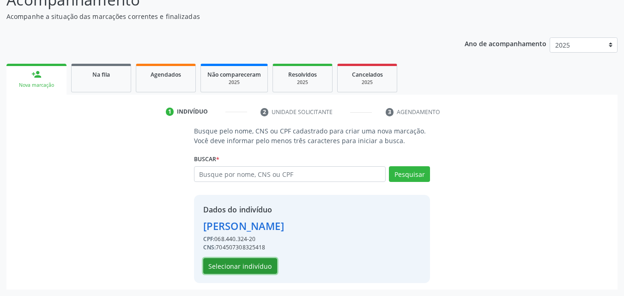
click at [261, 272] on button "Selecionar indivíduo" at bounding box center [240, 266] width 74 height 16
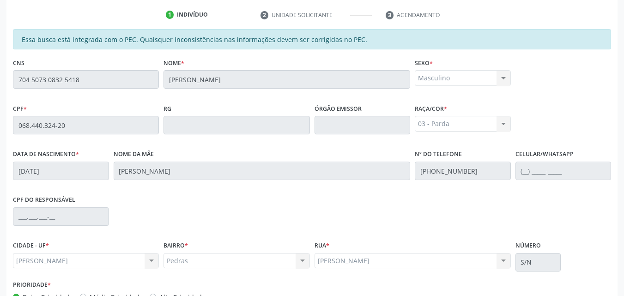
scroll to position [234, 0]
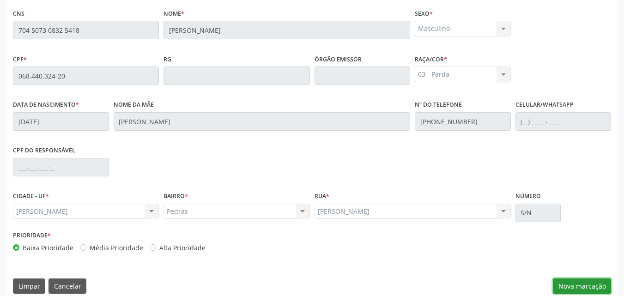
click at [592, 292] on button "Nova marcação" at bounding box center [582, 287] width 58 height 16
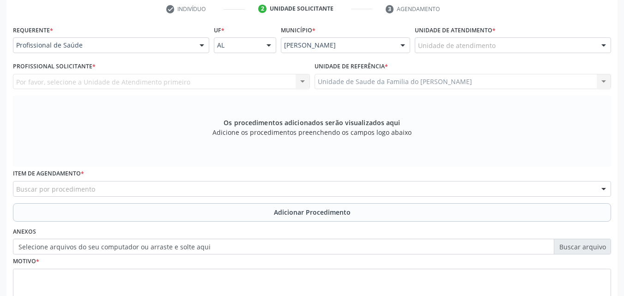
scroll to position [189, 0]
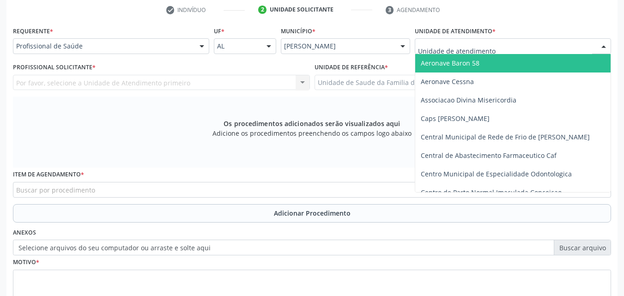
click at [577, 51] on div at bounding box center [513, 46] width 196 height 16
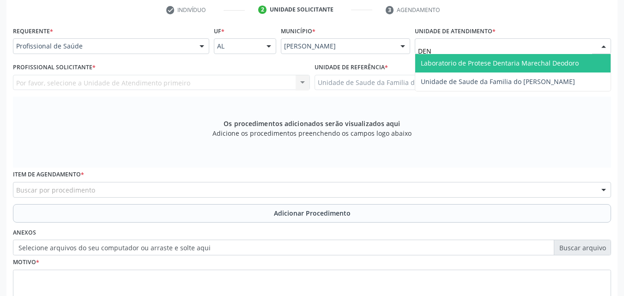
type input "DENI"
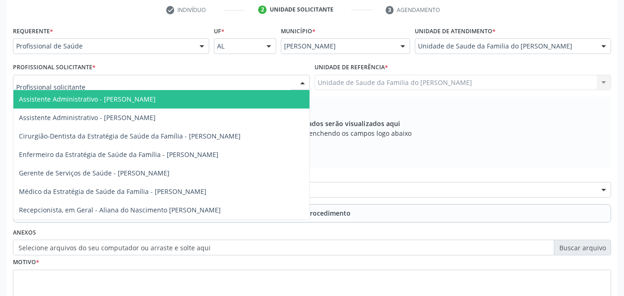
click at [278, 79] on div at bounding box center [161, 83] width 297 height 16
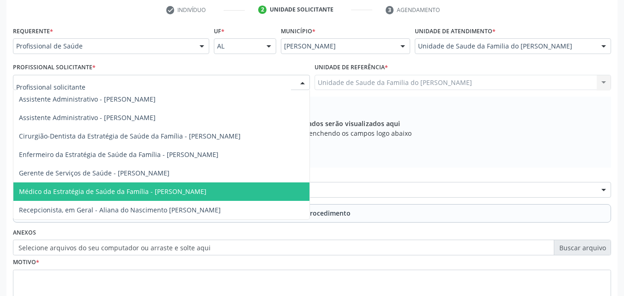
click at [206, 187] on span "Médico da Estratégia de Saúde da Família - [PERSON_NAME]" at bounding box center [113, 191] width 188 height 9
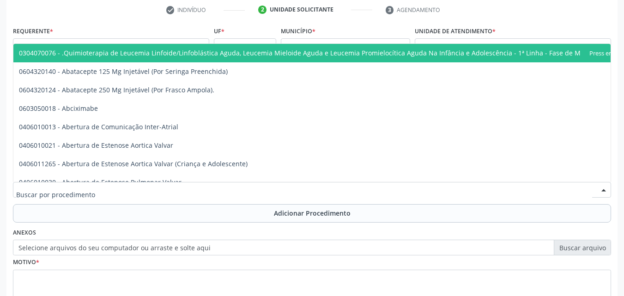
click at [207, 187] on div at bounding box center [312, 190] width 598 height 16
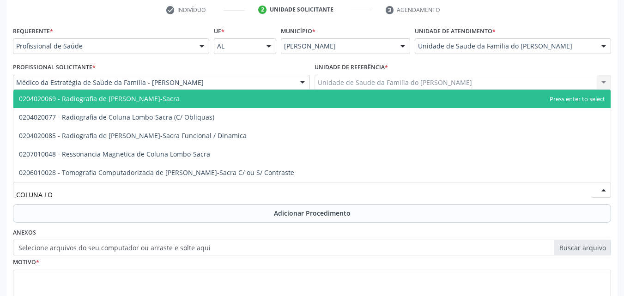
type input "[PERSON_NAME]"
click at [222, 102] on span "0204020069 - Radiografia de [PERSON_NAME]-Sacra" at bounding box center [311, 99] width 597 height 18
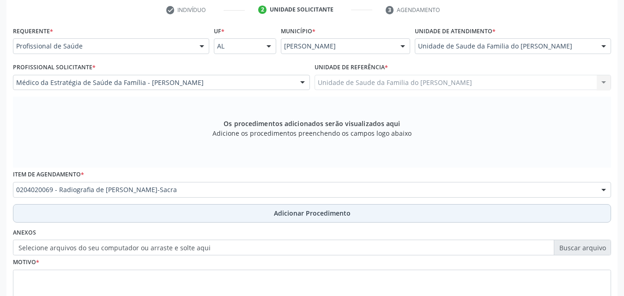
click at [231, 215] on button "Adicionar Procedimento" at bounding box center [312, 213] width 598 height 18
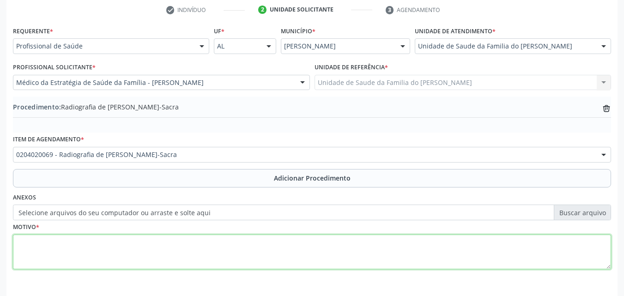
click at [220, 255] on textarea at bounding box center [312, 252] width 598 height 35
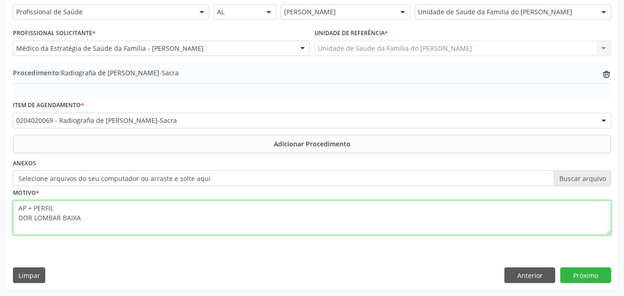
type textarea "AP + PERFIL DOR LOMBAR BAIXA"
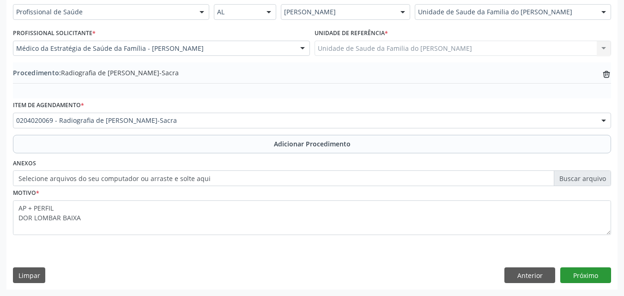
drag, startPoint x: 588, startPoint y: 266, endPoint x: 589, endPoint y: 276, distance: 10.7
click at [589, 276] on div "Requerente * Profissional de Saúde Profissional de Saúde Paciente Nenhum result…" at bounding box center [311, 139] width 611 height 299
click at [589, 276] on button "Próximo" at bounding box center [585, 275] width 51 height 16
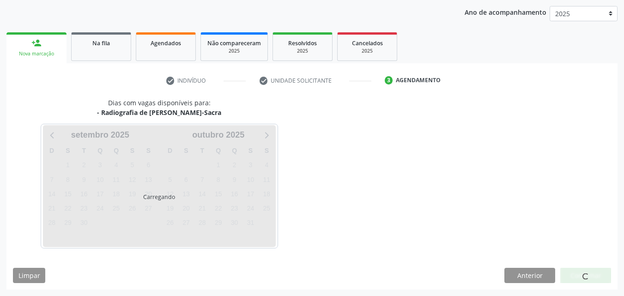
scroll to position [146, 0]
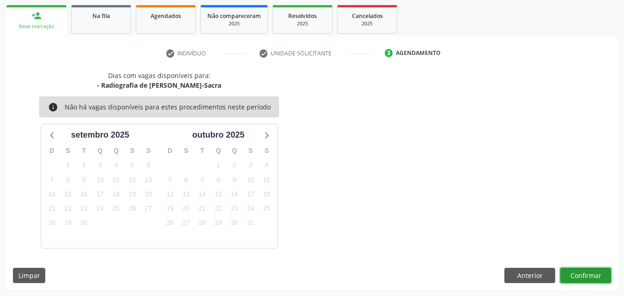
click at [585, 273] on button "Confirmar" at bounding box center [585, 276] width 51 height 16
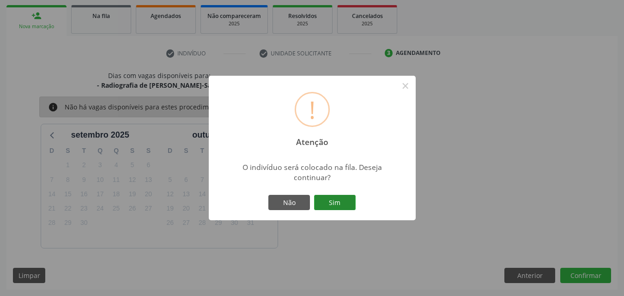
click at [351, 207] on button "Sim" at bounding box center [335, 203] width 42 height 16
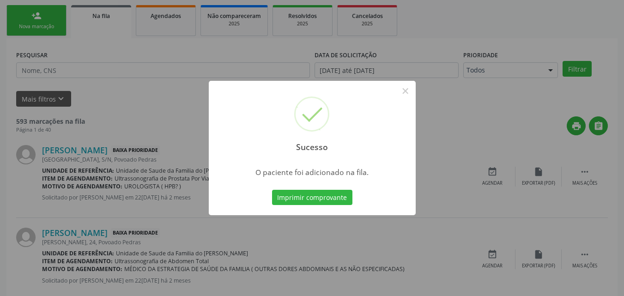
scroll to position [22, 0]
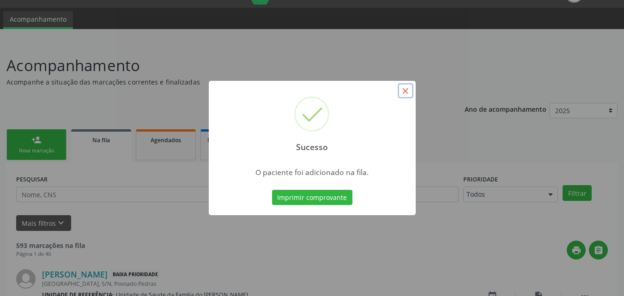
click at [410, 92] on button "×" at bounding box center [406, 91] width 16 height 16
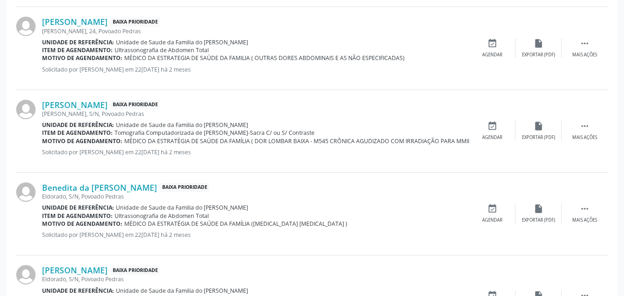
scroll to position [0, 0]
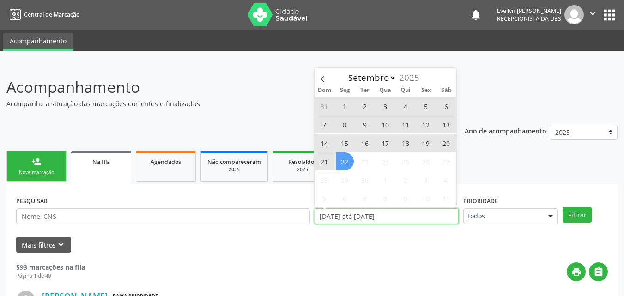
click at [419, 212] on input "[DATE] até [DATE]" at bounding box center [387, 216] width 145 height 16
click at [344, 158] on span "22" at bounding box center [345, 161] width 18 height 18
type input "2[DATE]"
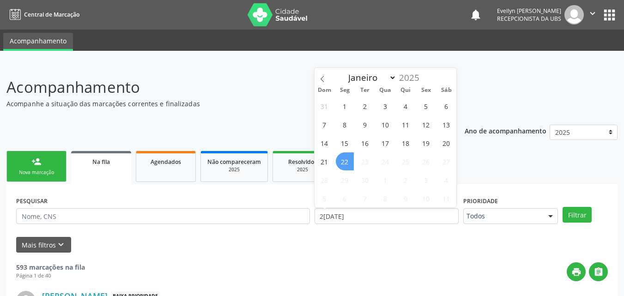
click at [344, 158] on span "22" at bounding box center [345, 161] width 18 height 18
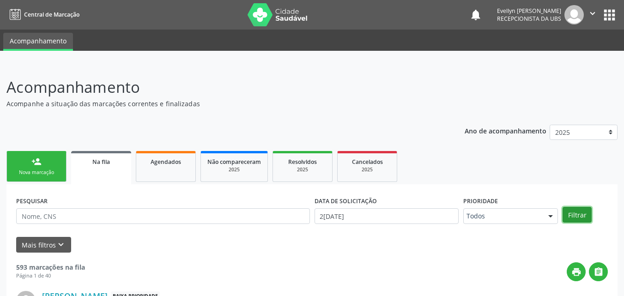
click at [580, 208] on button "Filtrar" at bounding box center [577, 215] width 29 height 16
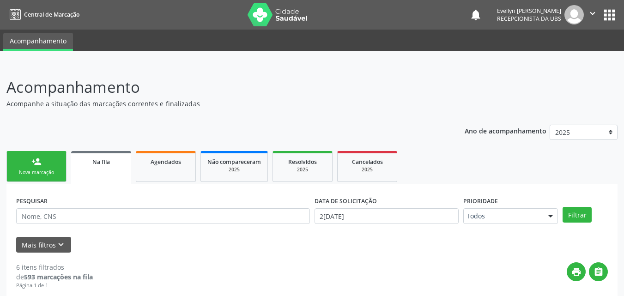
click at [34, 159] on div "person_add" at bounding box center [36, 162] width 10 height 10
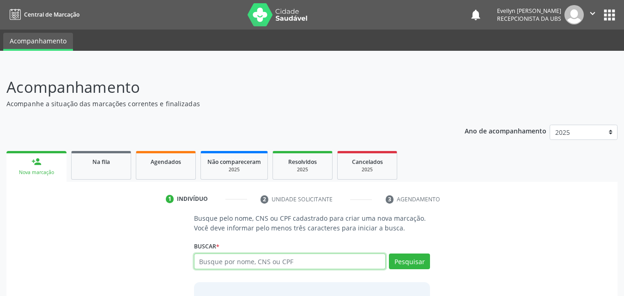
click at [246, 261] on input "text" at bounding box center [290, 262] width 192 height 16
type input "69922128420"
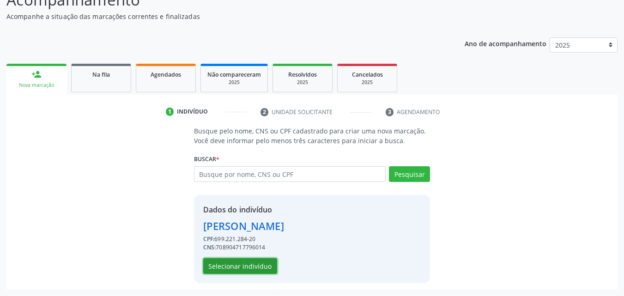
click at [254, 265] on button "Selecionar indivíduo" at bounding box center [240, 266] width 74 height 16
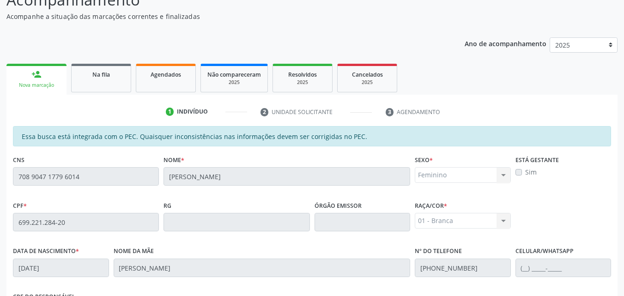
drag, startPoint x: 621, startPoint y: 134, endPoint x: 631, endPoint y: 135, distance: 9.7
click at [624, 135] on html "Central de Marcação notifications [PERSON_NAME] Recepcionista da UBS  Configur…" at bounding box center [312, 61] width 624 height 296
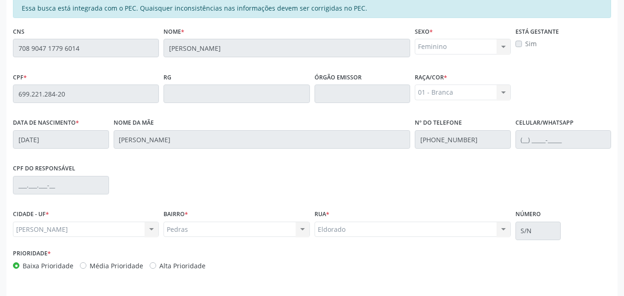
scroll to position [243, 0]
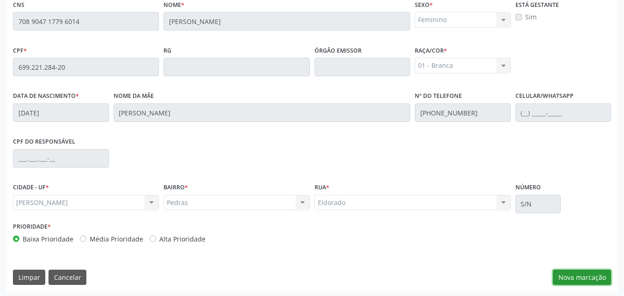
click at [594, 282] on button "Nova marcação" at bounding box center [582, 278] width 58 height 16
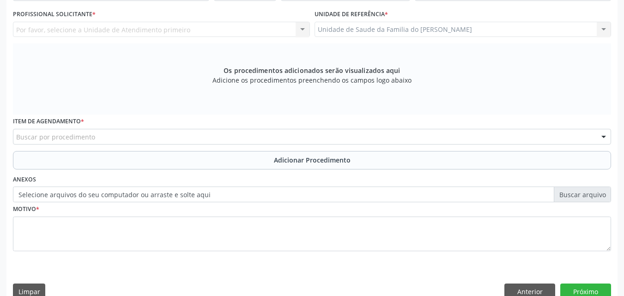
scroll to position [129, 0]
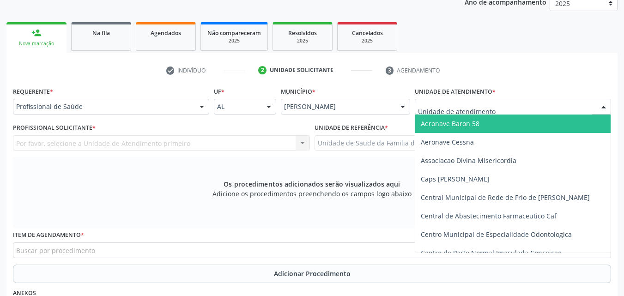
click at [507, 104] on div at bounding box center [513, 107] width 196 height 16
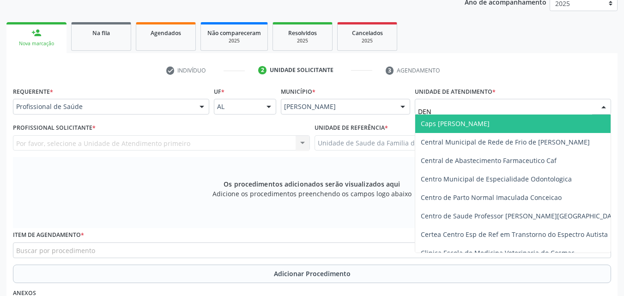
type input "DENI"
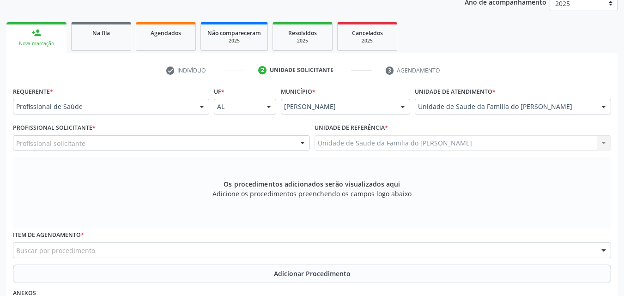
click at [193, 142] on div "Profissional solicitante" at bounding box center [161, 143] width 297 height 16
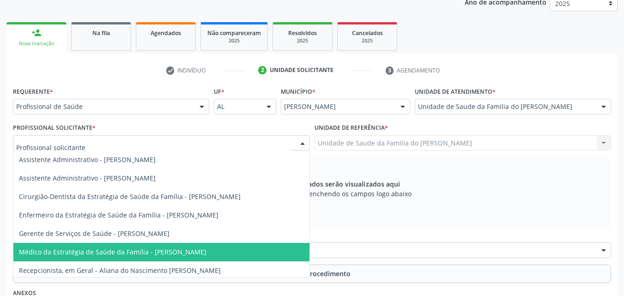
click at [177, 253] on span "Médico da Estratégia de Saúde da Família - [PERSON_NAME]" at bounding box center [113, 252] width 188 height 9
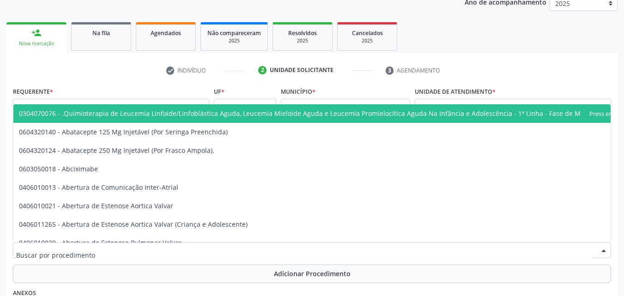
click at [177, 253] on div at bounding box center [312, 251] width 598 height 16
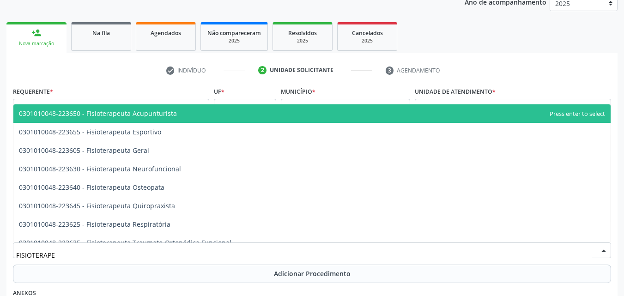
type input "FISIOTERAPEU"
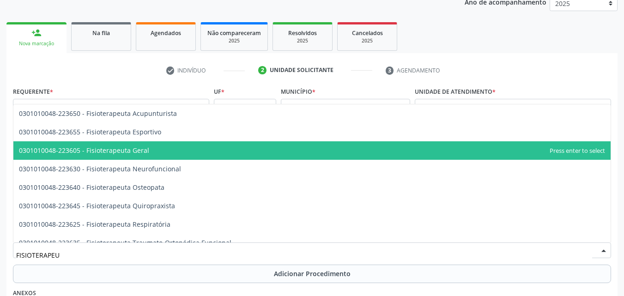
click at [167, 149] on span "0301010048-223605 - Fisioterapeuta Geral" at bounding box center [311, 150] width 597 height 18
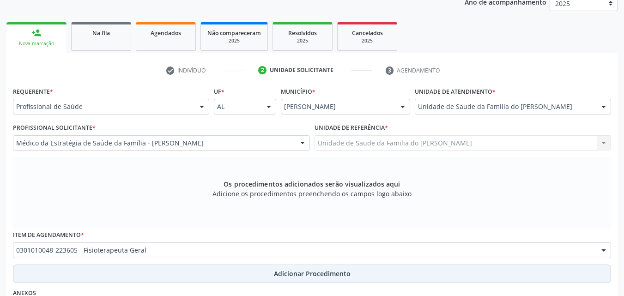
click at [168, 272] on button "Adicionar Procedimento" at bounding box center [312, 274] width 598 height 18
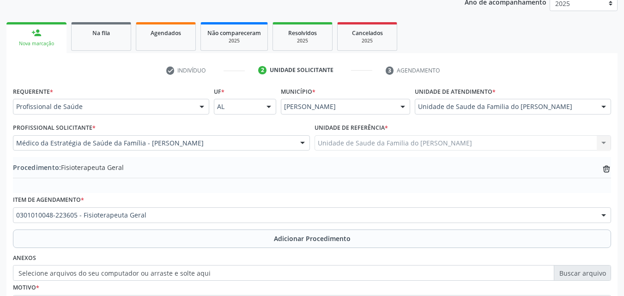
click at [179, 279] on label "Selecione arquivos do seu computador ou arraste e solte aqui" at bounding box center [312, 273] width 598 height 16
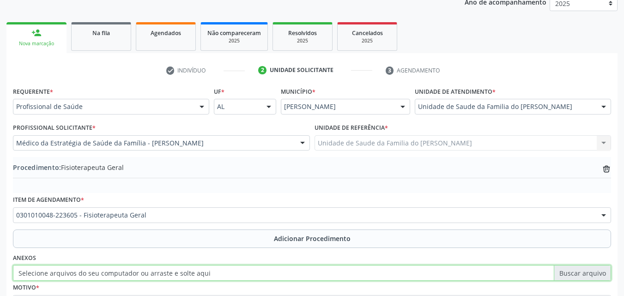
click at [179, 279] on input "Selecione arquivos do seu computador ou arraste e solte aqui" at bounding box center [312, 273] width 598 height 16
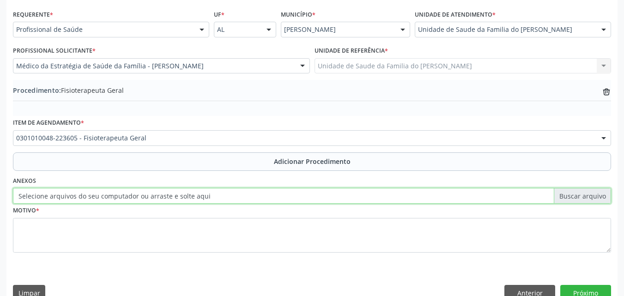
scroll to position [224, 0]
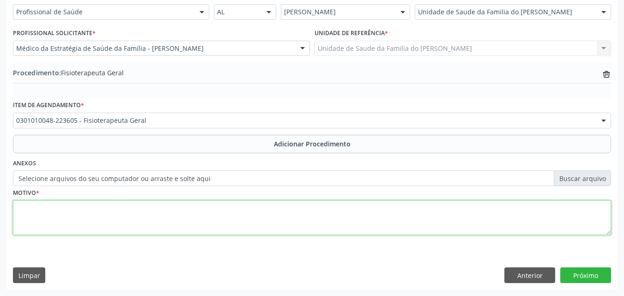
click at [413, 215] on textarea at bounding box center [312, 217] width 598 height 35
type textarea "FISIOTERAPIA MOTORA PARA OMBROS, PUNHOS E JOELHOS 20 SESSÕES"
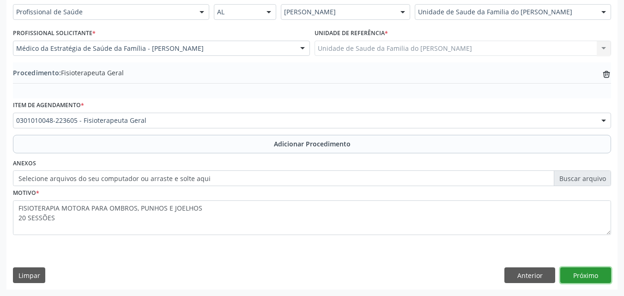
click at [596, 278] on button "Próximo" at bounding box center [585, 275] width 51 height 16
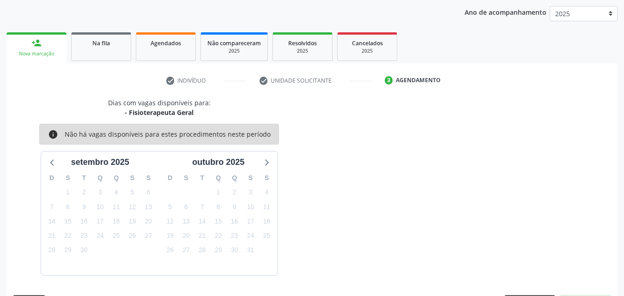
scroll to position [146, 0]
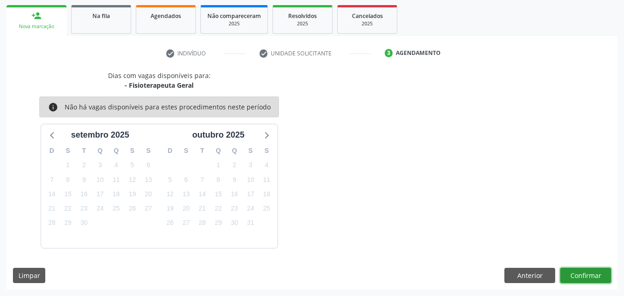
click at [601, 273] on button "Confirmar" at bounding box center [585, 276] width 51 height 16
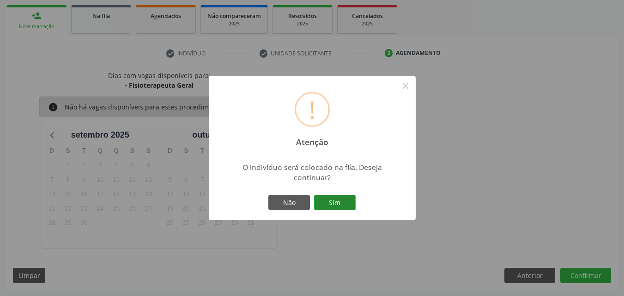
click at [334, 205] on button "Sim" at bounding box center [335, 203] width 42 height 16
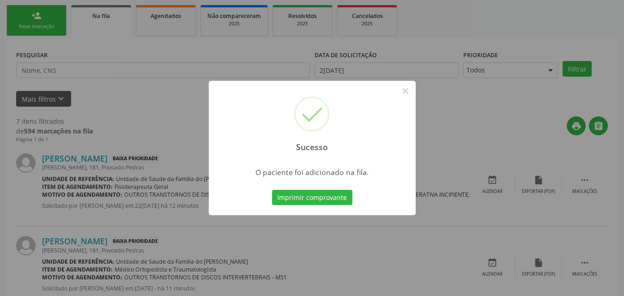
scroll to position [22, 0]
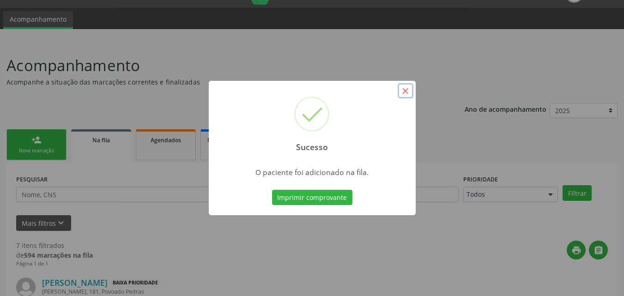
click at [403, 97] on button "×" at bounding box center [406, 91] width 16 height 16
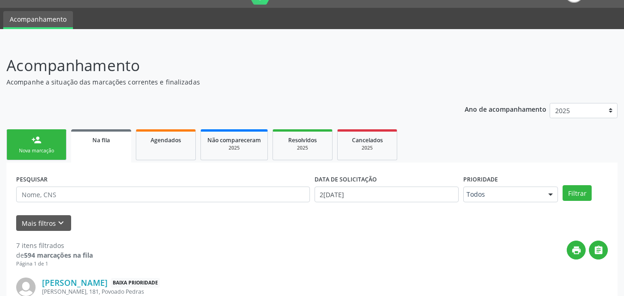
click at [30, 159] on link "person_add Nova marcação" at bounding box center [36, 144] width 60 height 31
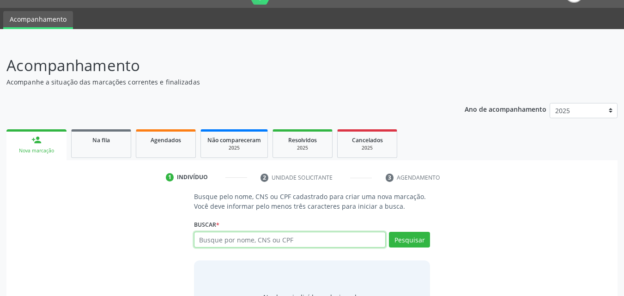
click at [348, 234] on input "text" at bounding box center [290, 240] width 192 height 16
type input "02445103428"
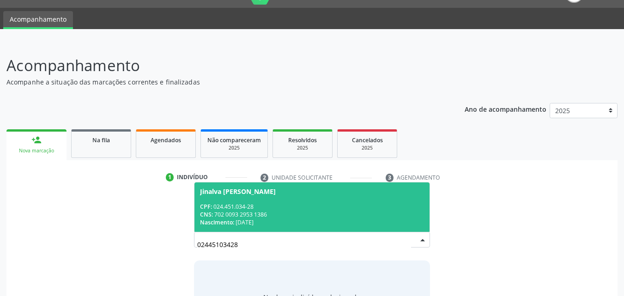
click at [391, 211] on div "CNS: 702 0093 2953 1386" at bounding box center [312, 215] width 225 height 8
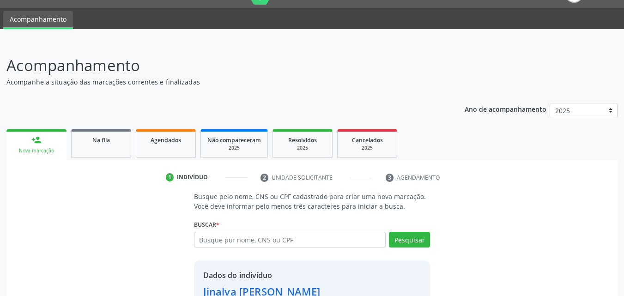
drag, startPoint x: 497, startPoint y: 162, endPoint x: 601, endPoint y: 158, distance: 104.0
click at [601, 158] on div "person_add Nova marcação Na fila Agendados Não compareceram 2025 Resolvidos 202…" at bounding box center [311, 241] width 611 height 228
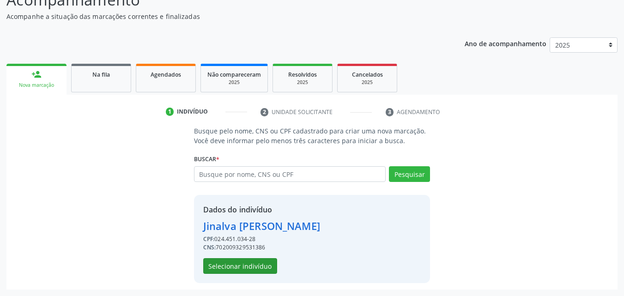
drag, startPoint x: 198, startPoint y: 262, endPoint x: 217, endPoint y: 266, distance: 19.8
click at [217, 266] on div "Dados do indivíduo [PERSON_NAME] CPF: 024.451.034-28 CNS: 702009329531386 Selec…" at bounding box center [312, 239] width 237 height 88
click at [217, 266] on button "Selecionar indivíduo" at bounding box center [240, 266] width 74 height 16
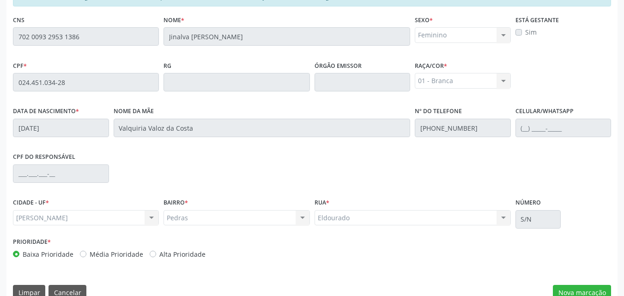
scroll to position [244, 0]
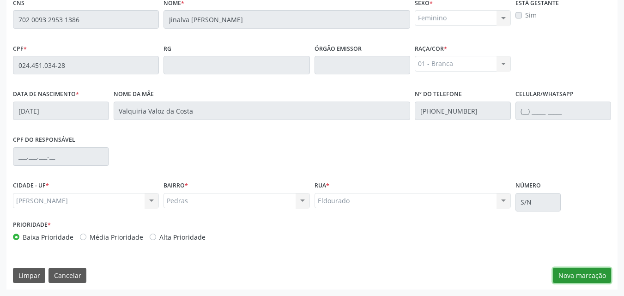
click at [564, 275] on button "Nova marcação" at bounding box center [582, 276] width 58 height 16
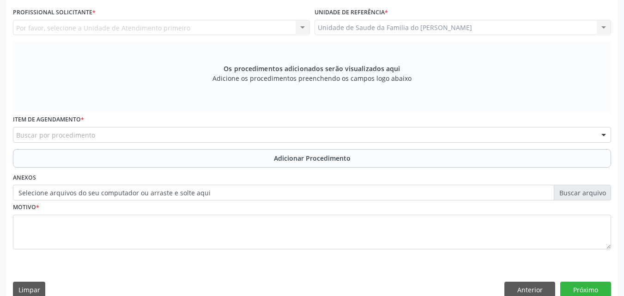
scroll to position [157, 0]
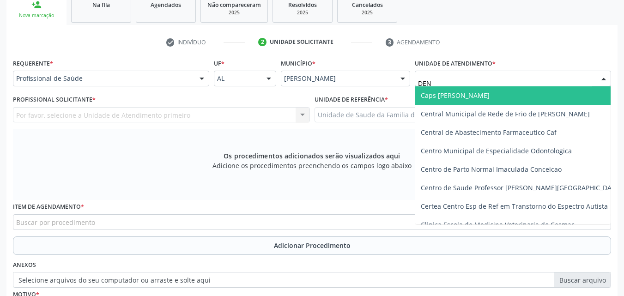
type input "DENI"
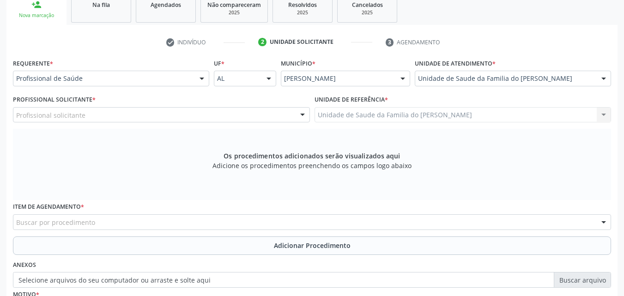
click at [182, 89] on div "Requerente * Profissional de Saúde Profissional de Saúde Paciente Nenhum result…" at bounding box center [111, 74] width 201 height 36
click at [181, 86] on div "Requerente * Profissional de Saúde Profissional de Saúde Paciente Nenhum result…" at bounding box center [111, 74] width 201 height 36
click at [180, 86] on div "Profissional de Saúde Profissional de Saúde Paciente Nenhum resultado encontrad…" at bounding box center [111, 79] width 196 height 16
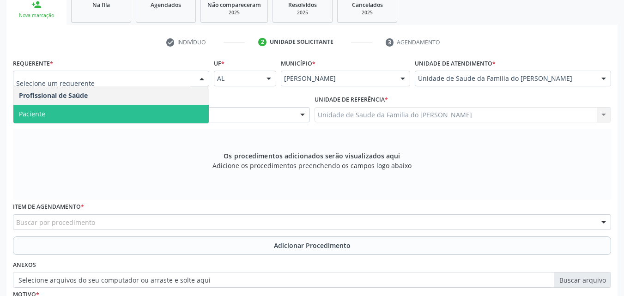
click at [164, 114] on span "Paciente" at bounding box center [110, 114] width 195 height 18
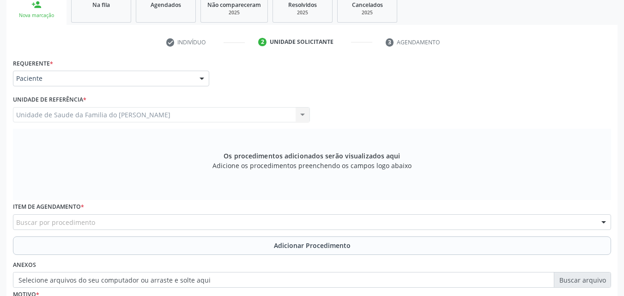
click at [164, 114] on div "Unidade de Saude da Familia do [PERSON_NAME] Unidade de Saude da Familia do [PE…" at bounding box center [161, 115] width 297 height 16
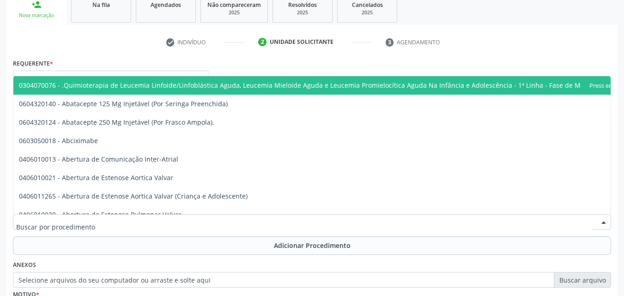
click at [152, 220] on div at bounding box center [312, 222] width 598 height 16
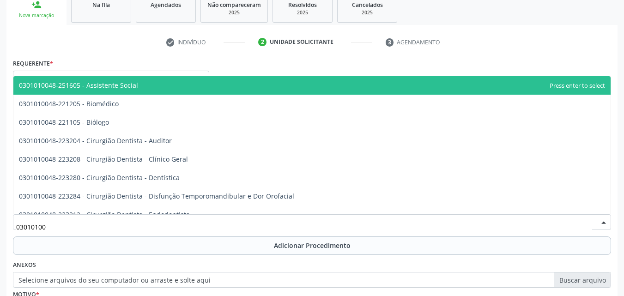
type input "030101004"
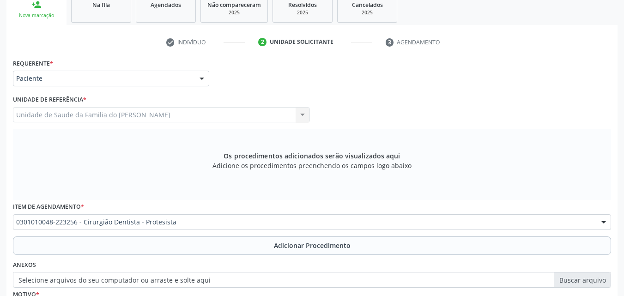
scroll to position [0, 0]
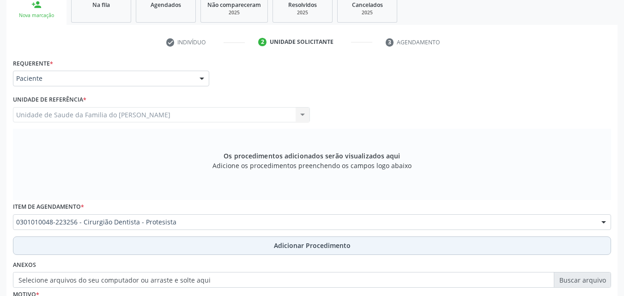
click at [159, 242] on button "Adicionar Procedimento" at bounding box center [312, 246] width 598 height 18
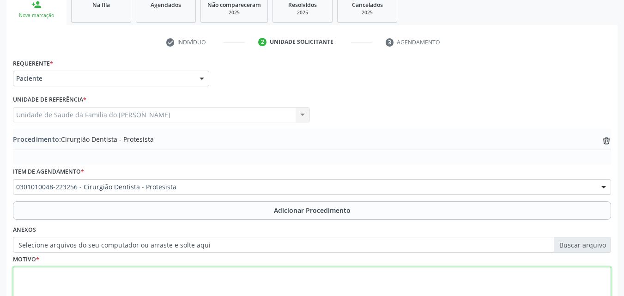
click at [167, 280] on textarea at bounding box center [312, 284] width 598 height 35
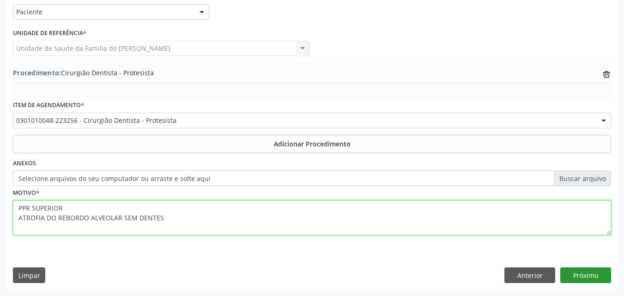
type textarea "PPR SUPERIOR ATROFIA DO REBORDO ALVEOLAR SEM DENTES"
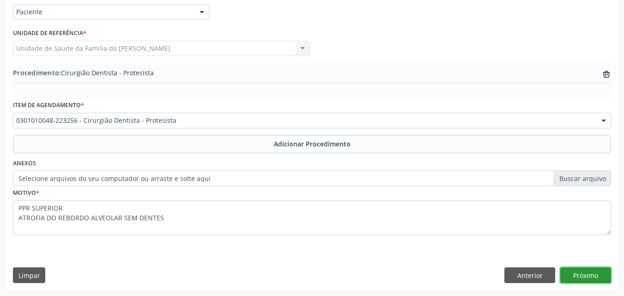
click at [582, 276] on button "Próximo" at bounding box center [585, 275] width 51 height 16
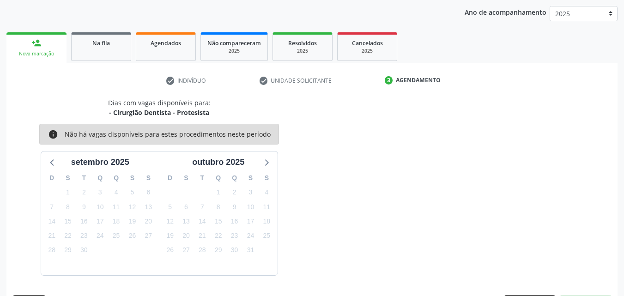
scroll to position [146, 0]
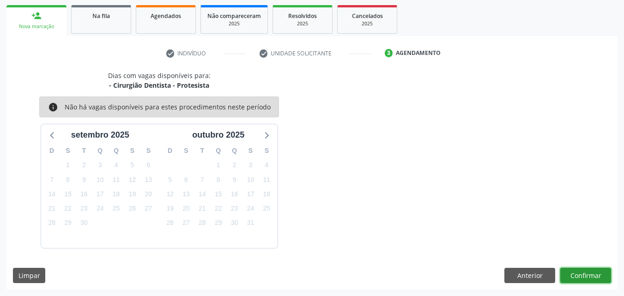
click at [579, 270] on button "Confirmar" at bounding box center [585, 276] width 51 height 16
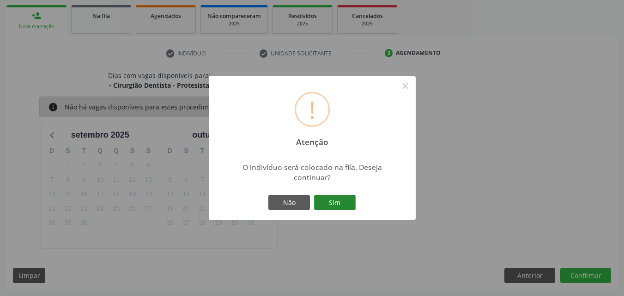
click at [329, 201] on button "Sim" at bounding box center [335, 203] width 42 height 16
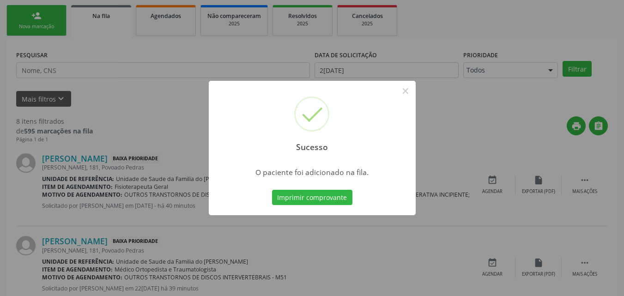
scroll to position [0, 0]
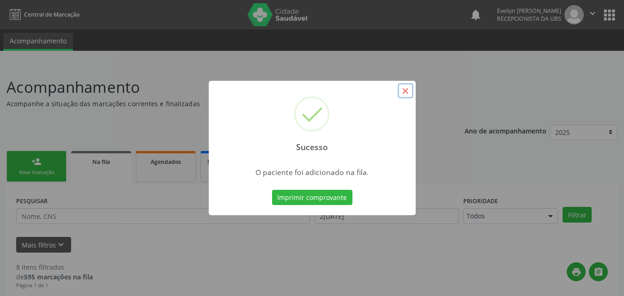
click at [406, 95] on button "×" at bounding box center [406, 91] width 16 height 16
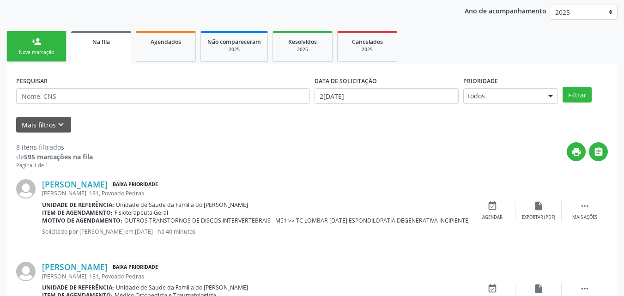
scroll to position [121, 0]
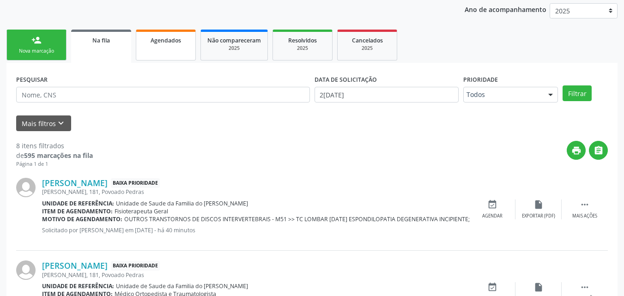
click at [169, 32] on link "Agendados" at bounding box center [166, 45] width 60 height 31
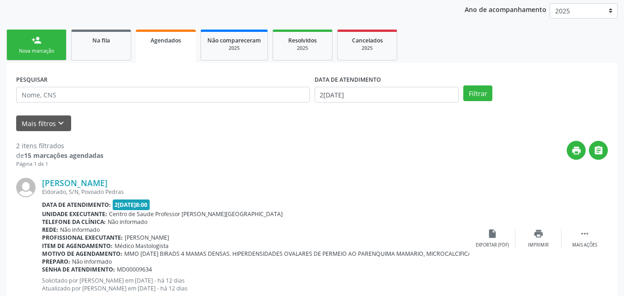
click at [171, 43] on span "Agendados" at bounding box center [166, 40] width 30 height 8
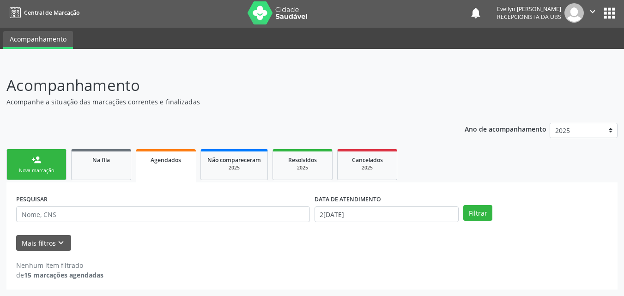
scroll to position [2, 0]
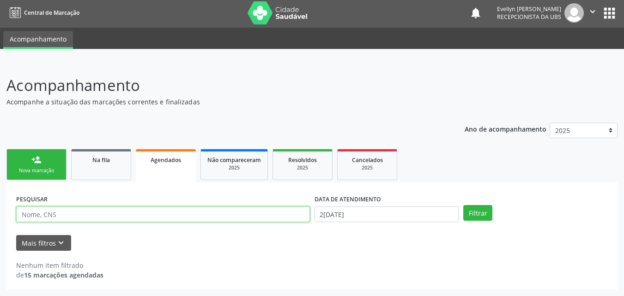
click at [215, 212] on input "text" at bounding box center [163, 214] width 294 height 16
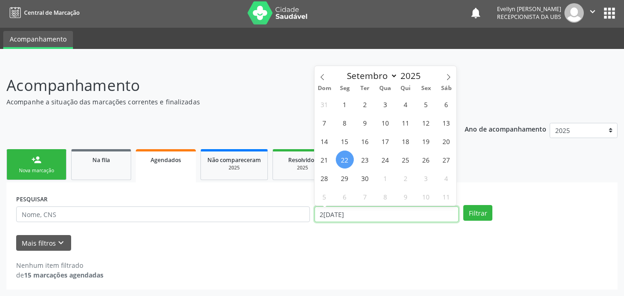
click at [368, 213] on input "2[DATE]" at bounding box center [387, 214] width 145 height 16
click at [322, 71] on span at bounding box center [323, 74] width 16 height 16
select select "6"
click at [367, 103] on span "1" at bounding box center [365, 104] width 18 height 18
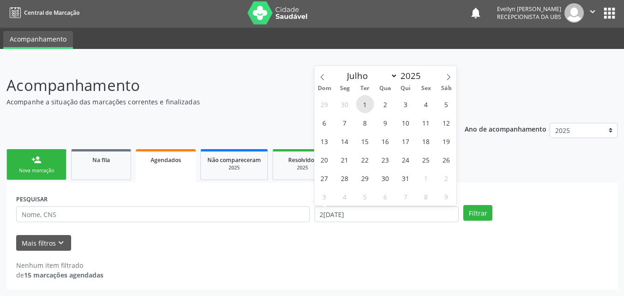
type input "[DATE]"
click at [453, 79] on span at bounding box center [449, 74] width 16 height 16
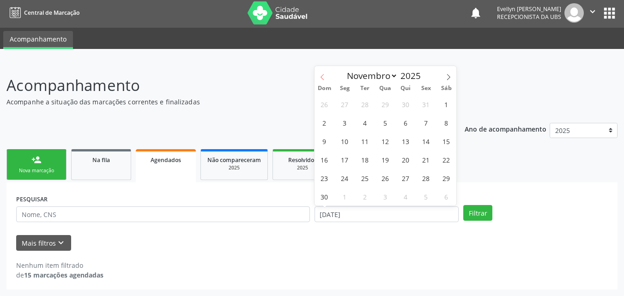
click at [330, 78] on span at bounding box center [323, 74] width 16 height 16
select select "9"
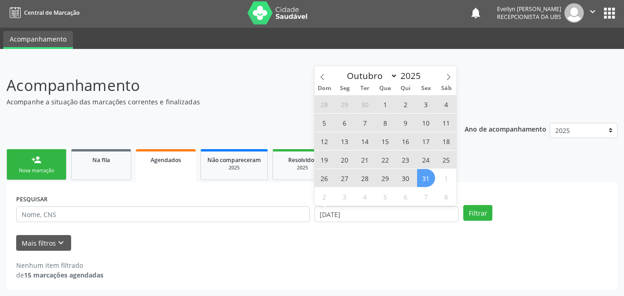
click at [425, 177] on span "31" at bounding box center [426, 178] width 18 height 18
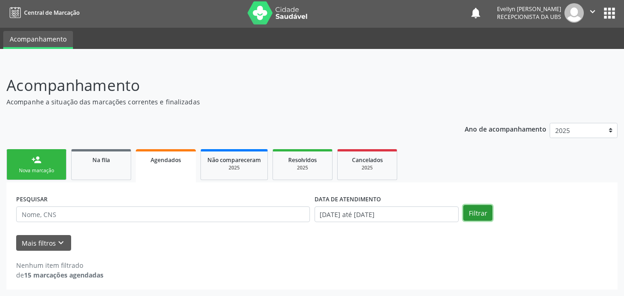
click at [479, 210] on button "Filtrar" at bounding box center [477, 213] width 29 height 16
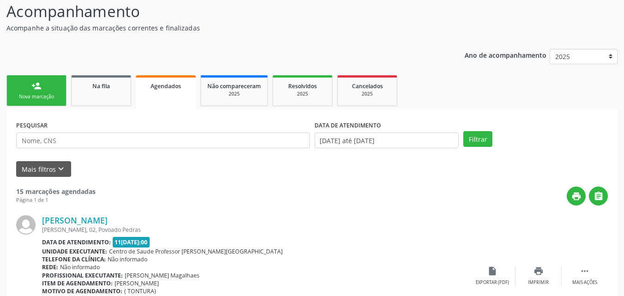
scroll to position [0, 0]
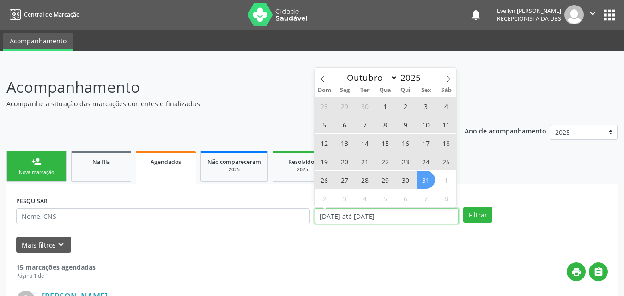
click at [407, 217] on input "[DATE] até [DATE]" at bounding box center [387, 216] width 145 height 16
click at [452, 74] on span at bounding box center [449, 76] width 16 height 16
select select "10"
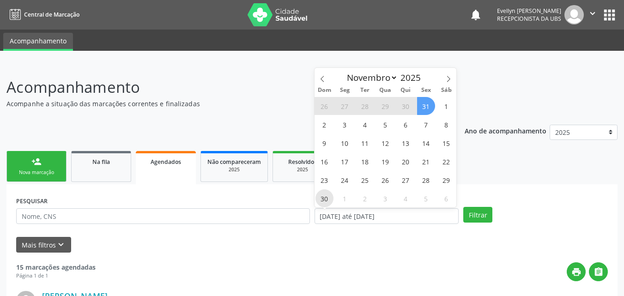
click at [330, 201] on span "30" at bounding box center [325, 198] width 18 height 18
type input "3[DATE]"
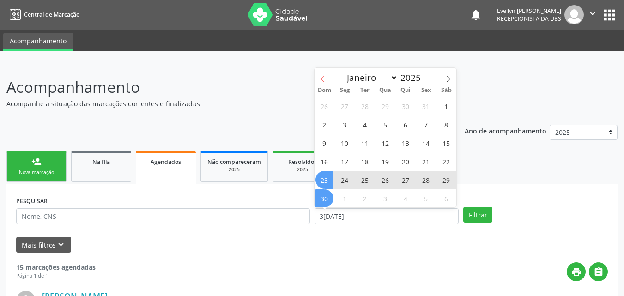
click at [322, 76] on icon at bounding box center [322, 79] width 6 height 6
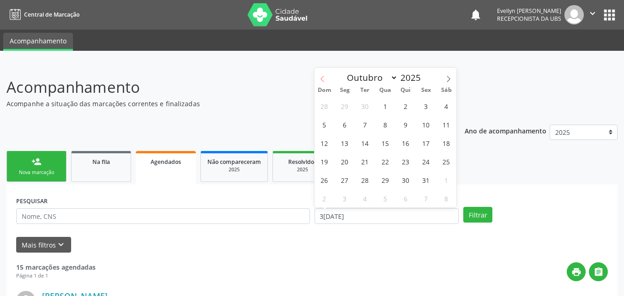
click at [322, 76] on icon at bounding box center [322, 79] width 6 height 6
select select "6"
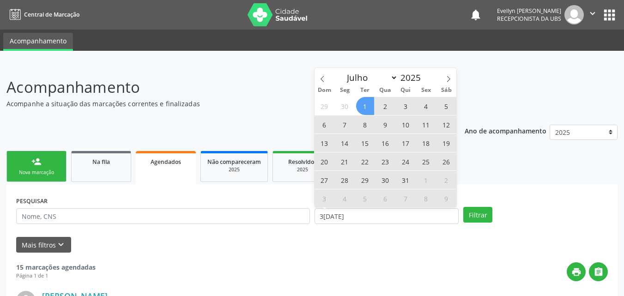
click at [370, 105] on span "1" at bounding box center [365, 106] width 18 height 18
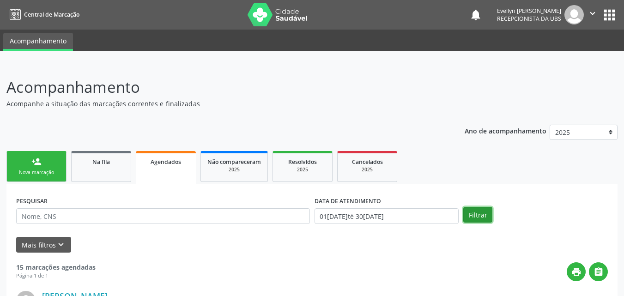
click at [479, 212] on button "Filtrar" at bounding box center [477, 215] width 29 height 16
